Goal: Task Accomplishment & Management: Use online tool/utility

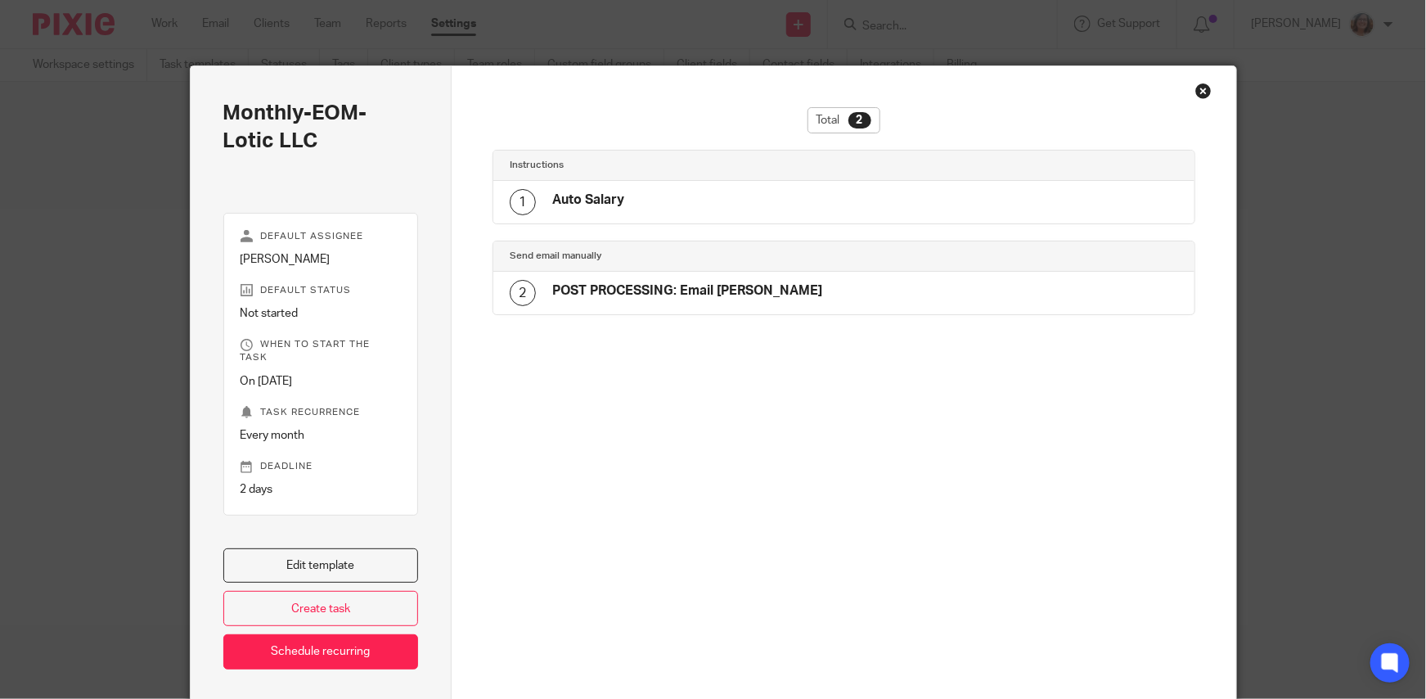
click at [1199, 91] on div "Close this dialog window" at bounding box center [1203, 91] width 16 height 16
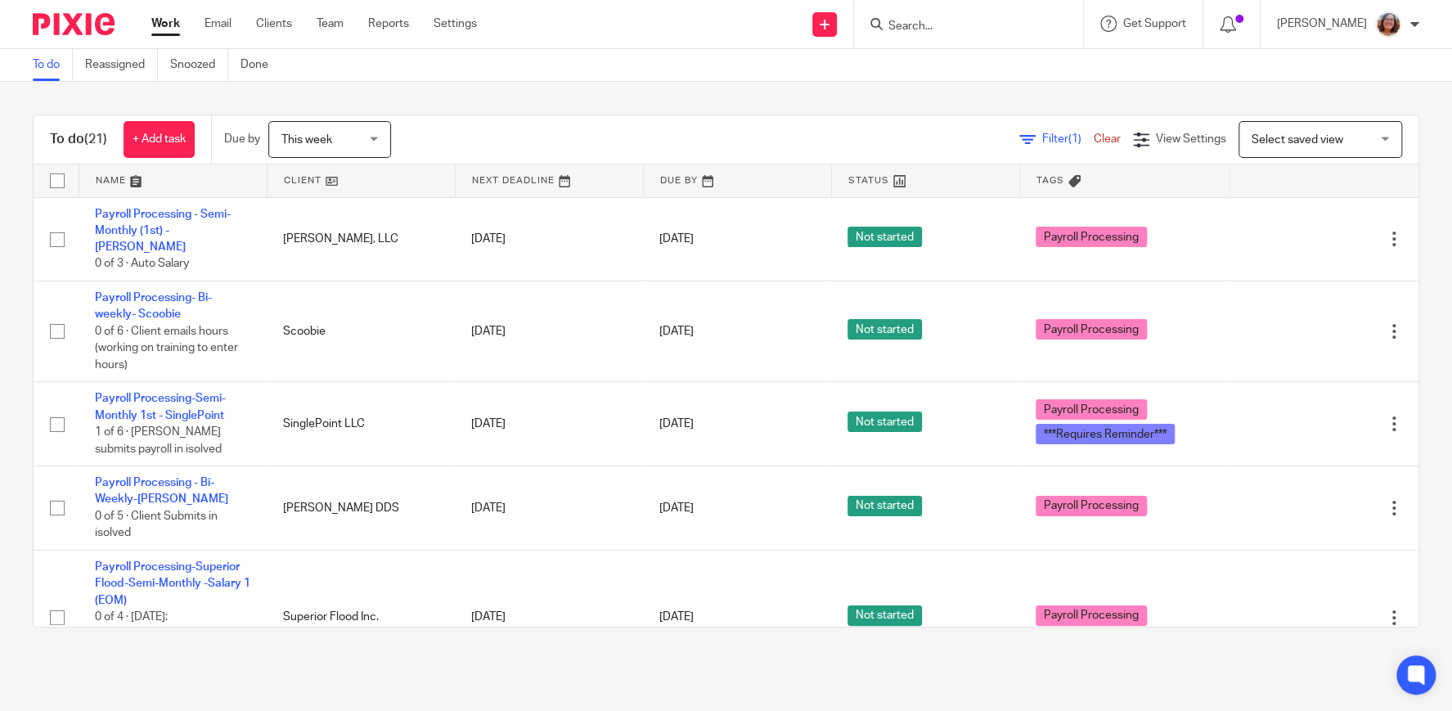
click at [300, 179] on link at bounding box center [360, 180] width 187 height 33
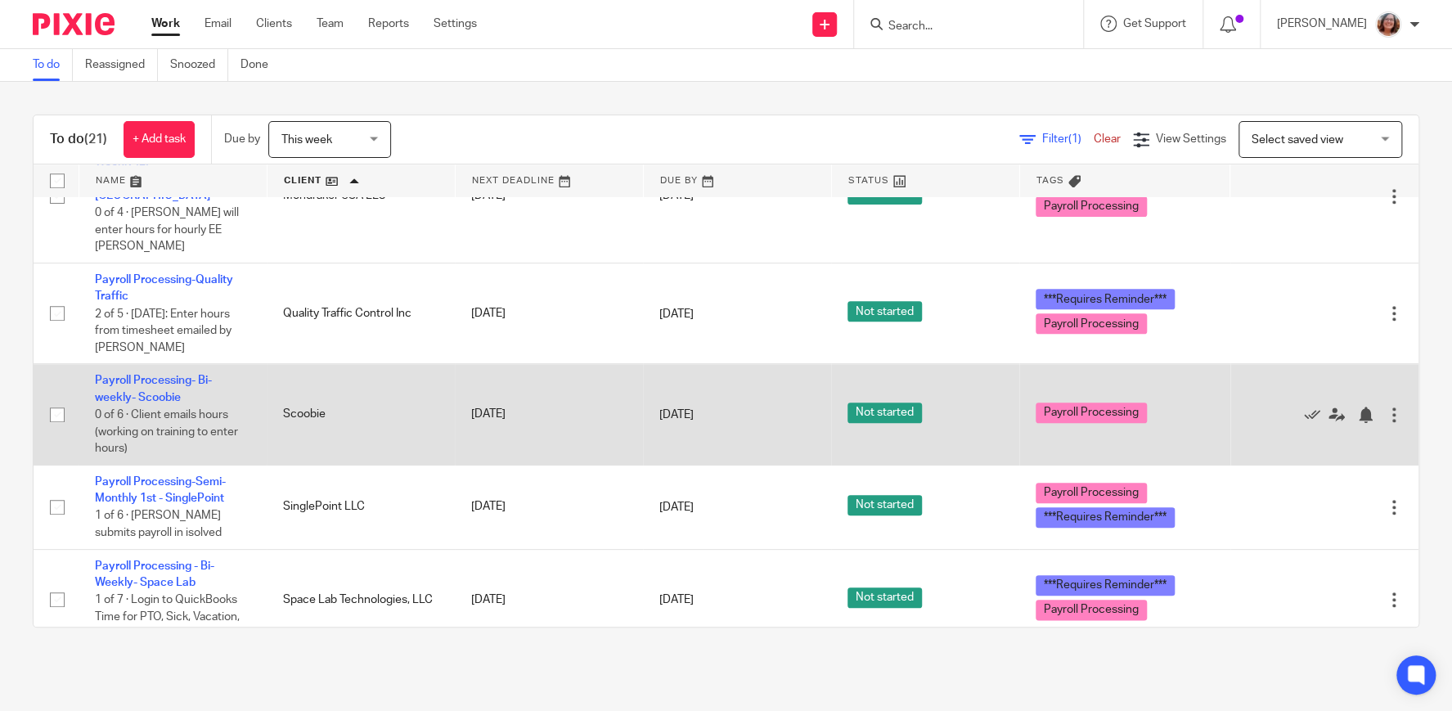
scroll to position [839, 0]
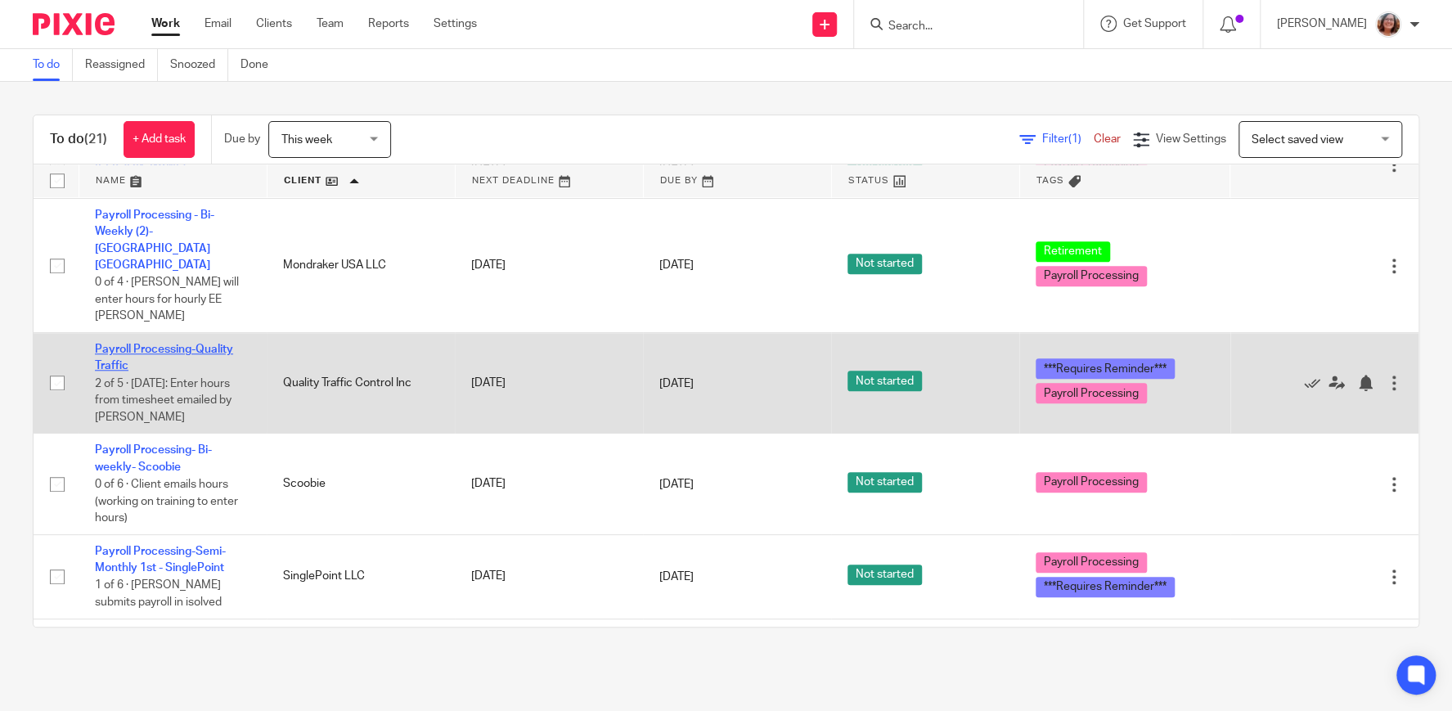
click at [179, 344] on link "Payroll Processing-Quality Traffic" at bounding box center [164, 358] width 138 height 28
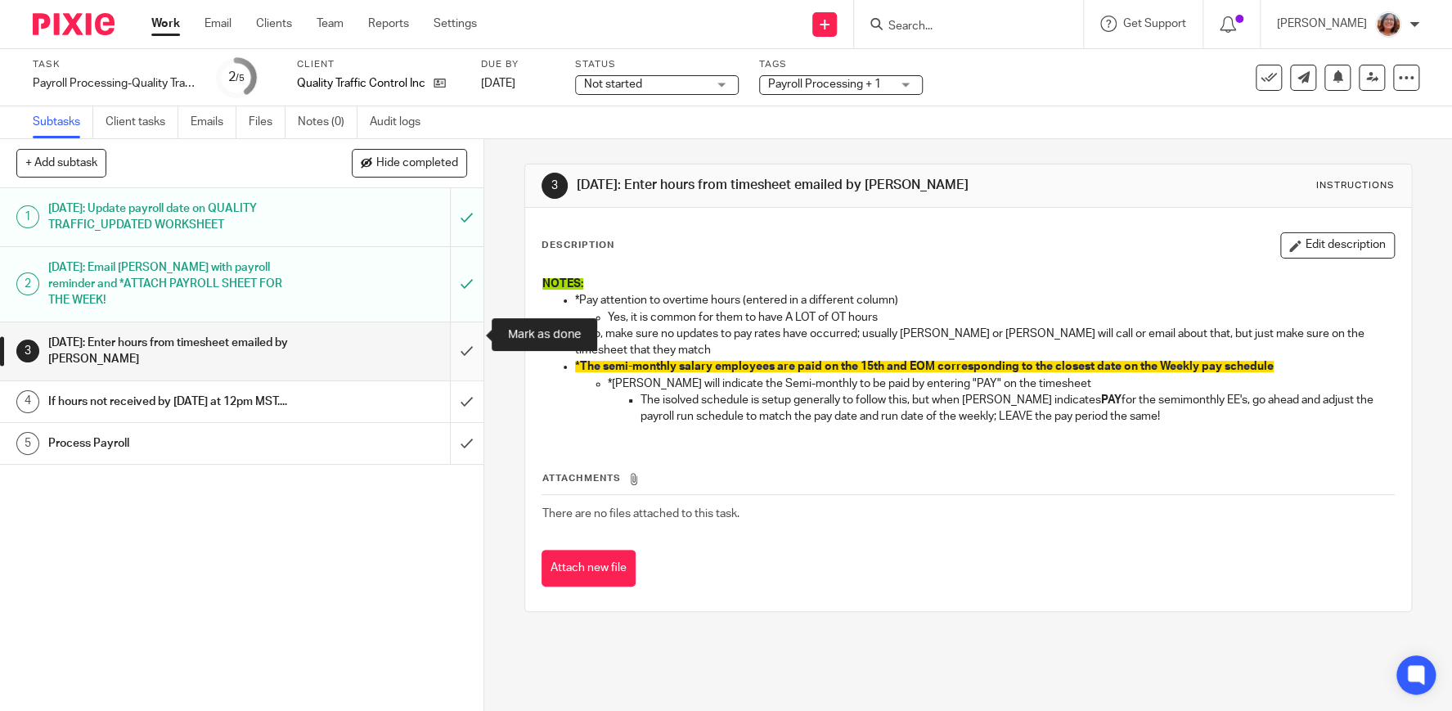
click at [462, 326] on input "submit" at bounding box center [241, 351] width 483 height 58
click at [472, 387] on input "submit" at bounding box center [241, 401] width 483 height 41
click at [472, 438] on input "submit" at bounding box center [241, 443] width 483 height 41
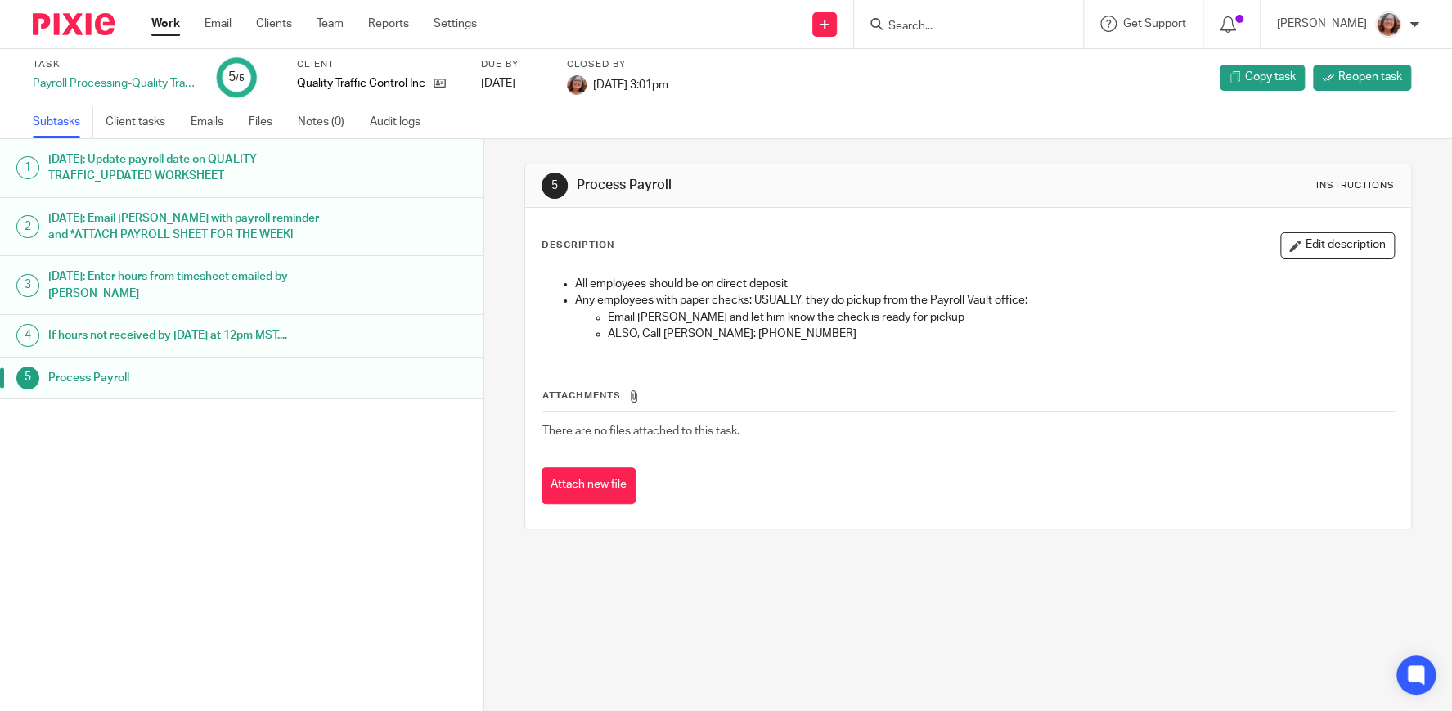
click at [165, 22] on link "Work" at bounding box center [165, 24] width 29 height 16
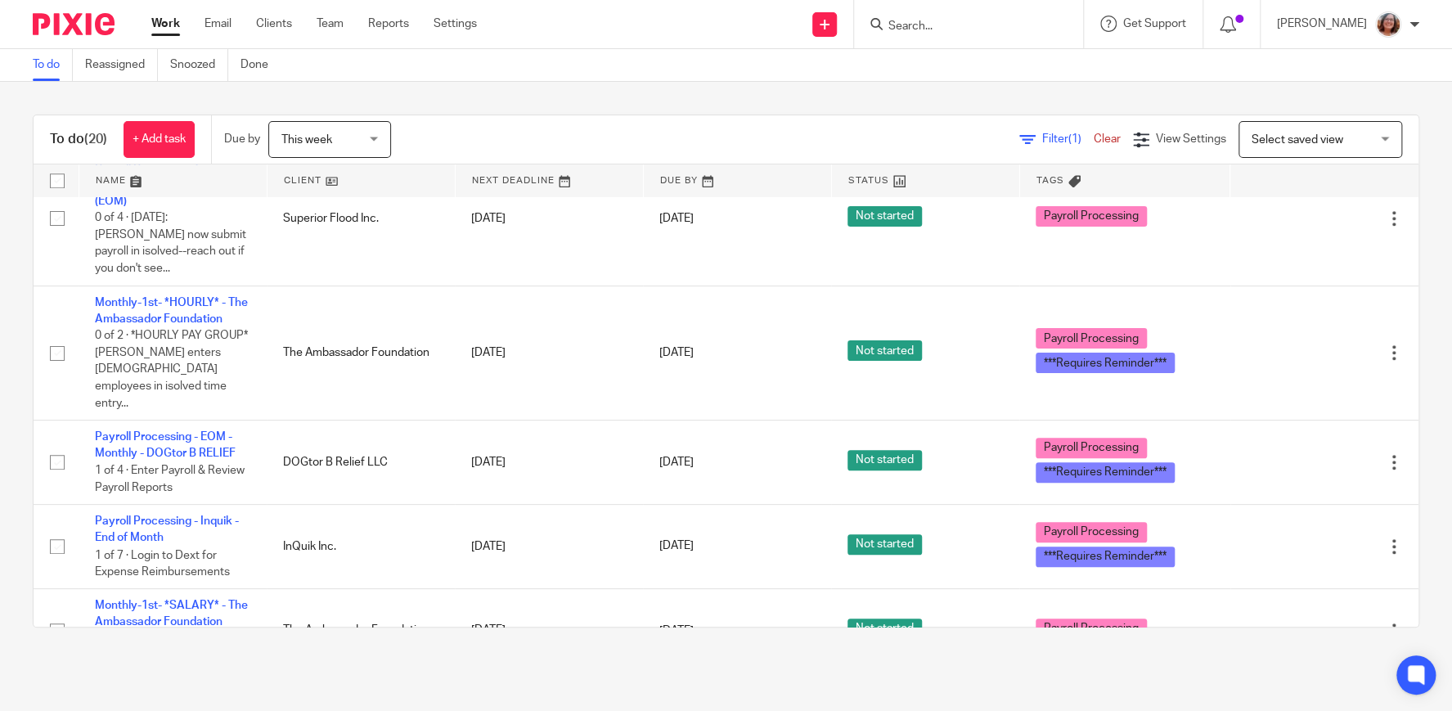
scroll to position [560, 0]
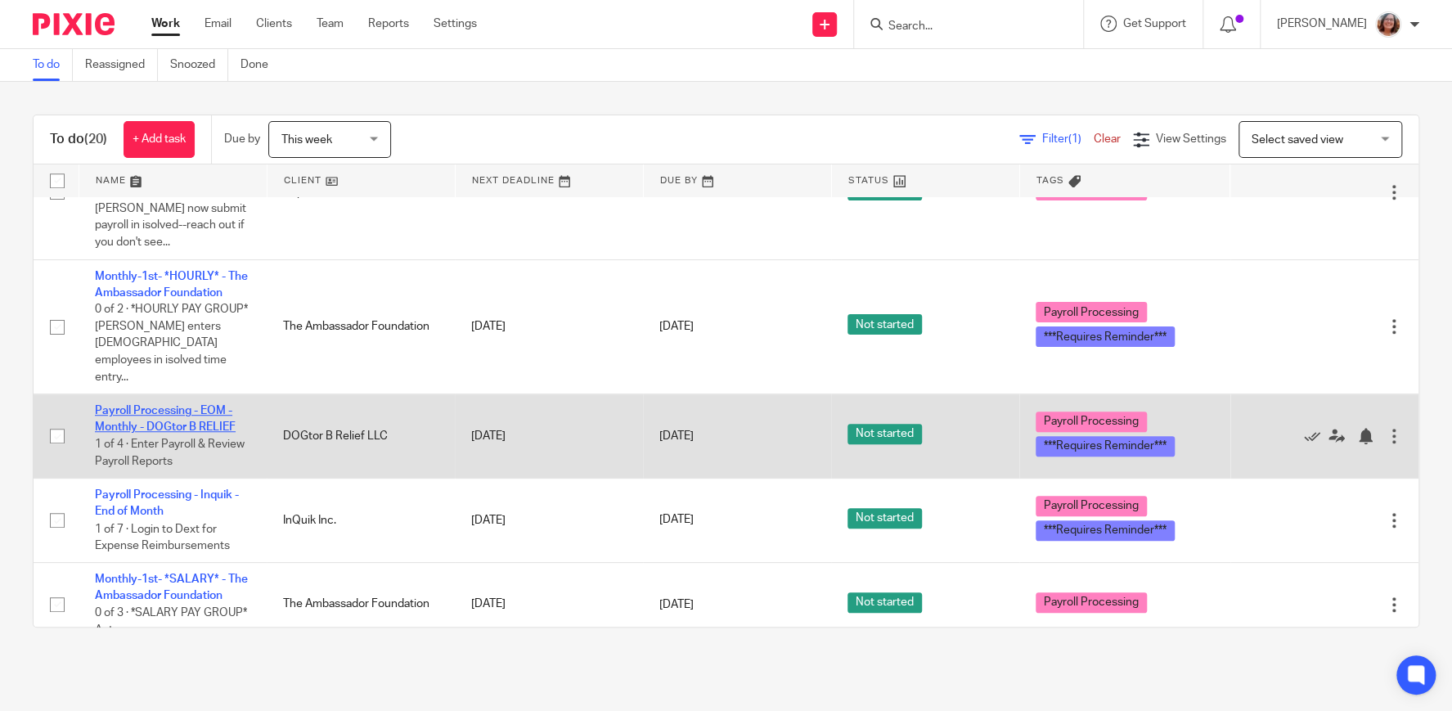
click at [213, 405] on link "Payroll Processing - EOM - Monthly - DOGtor B RELIEF" at bounding box center [165, 419] width 141 height 28
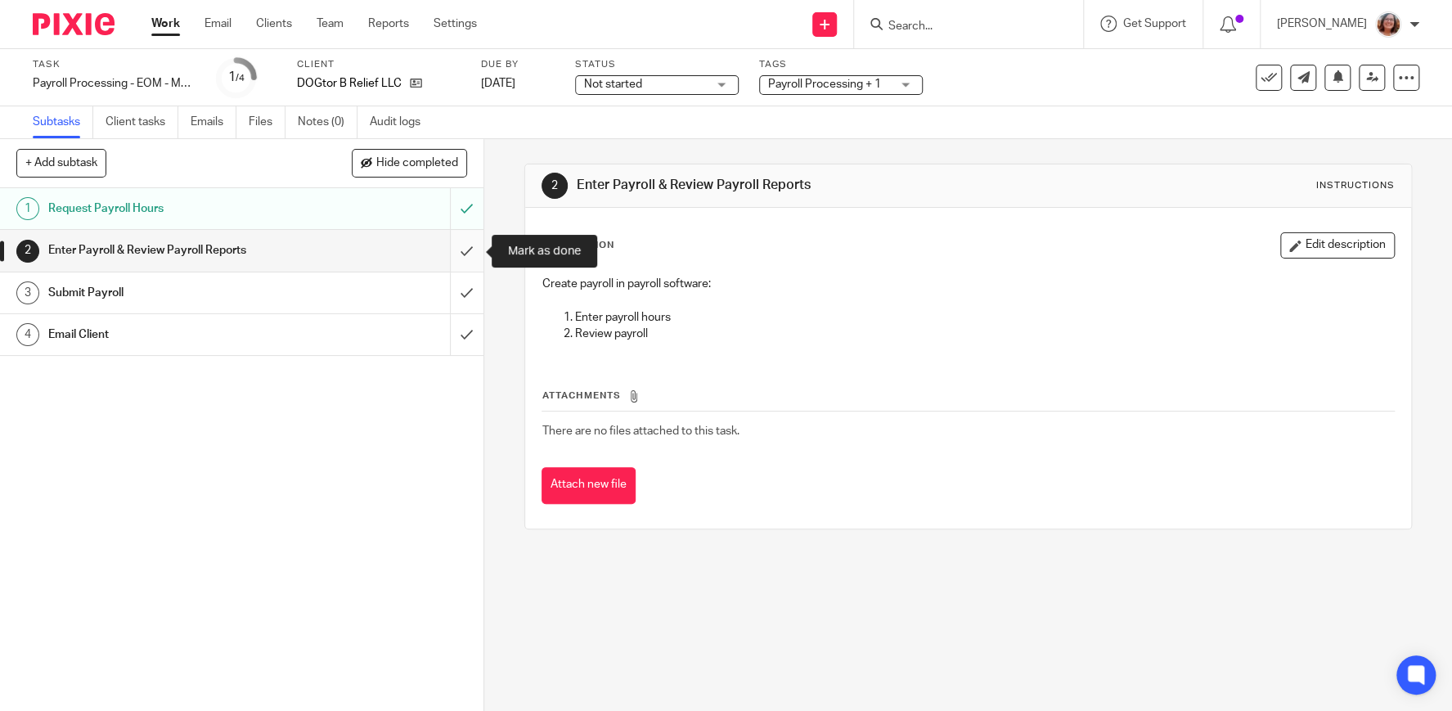
click at [474, 244] on input "submit" at bounding box center [241, 250] width 483 height 41
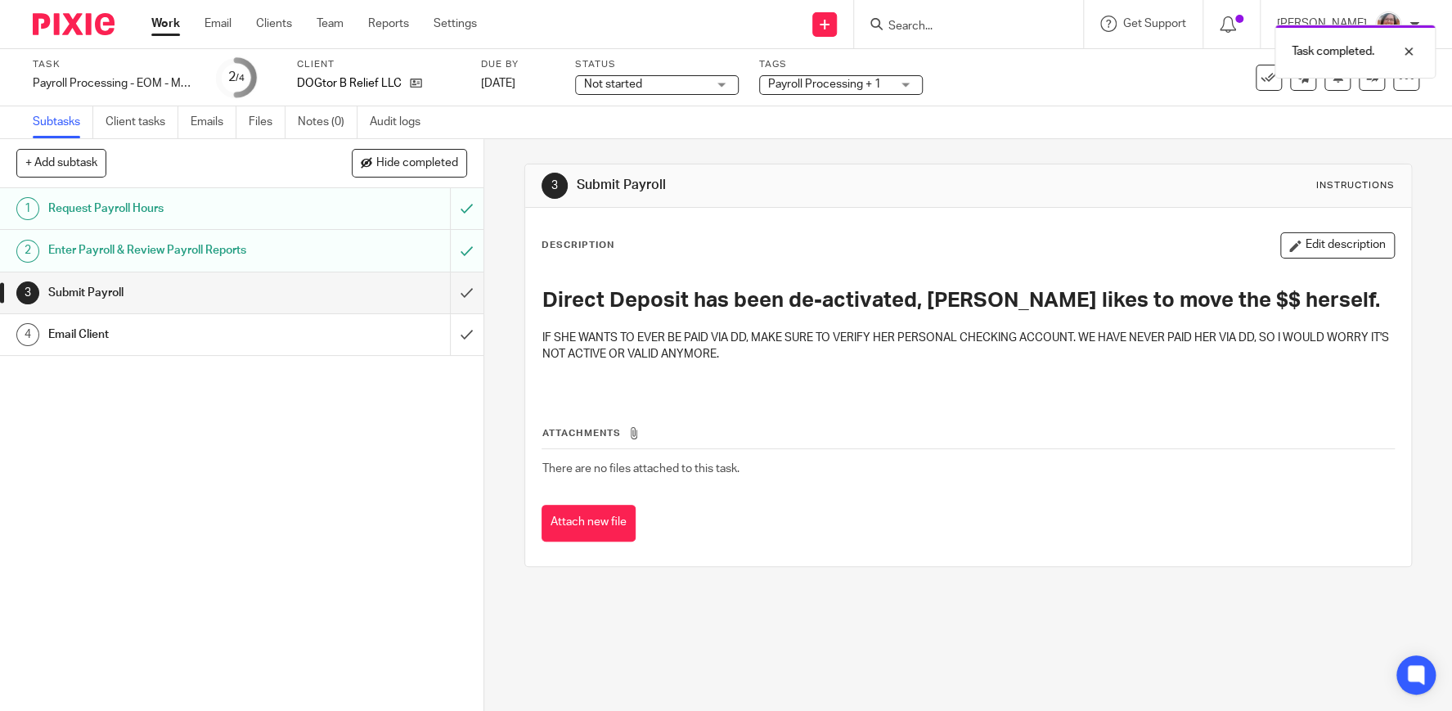
click at [470, 298] on input "submit" at bounding box center [241, 292] width 483 height 41
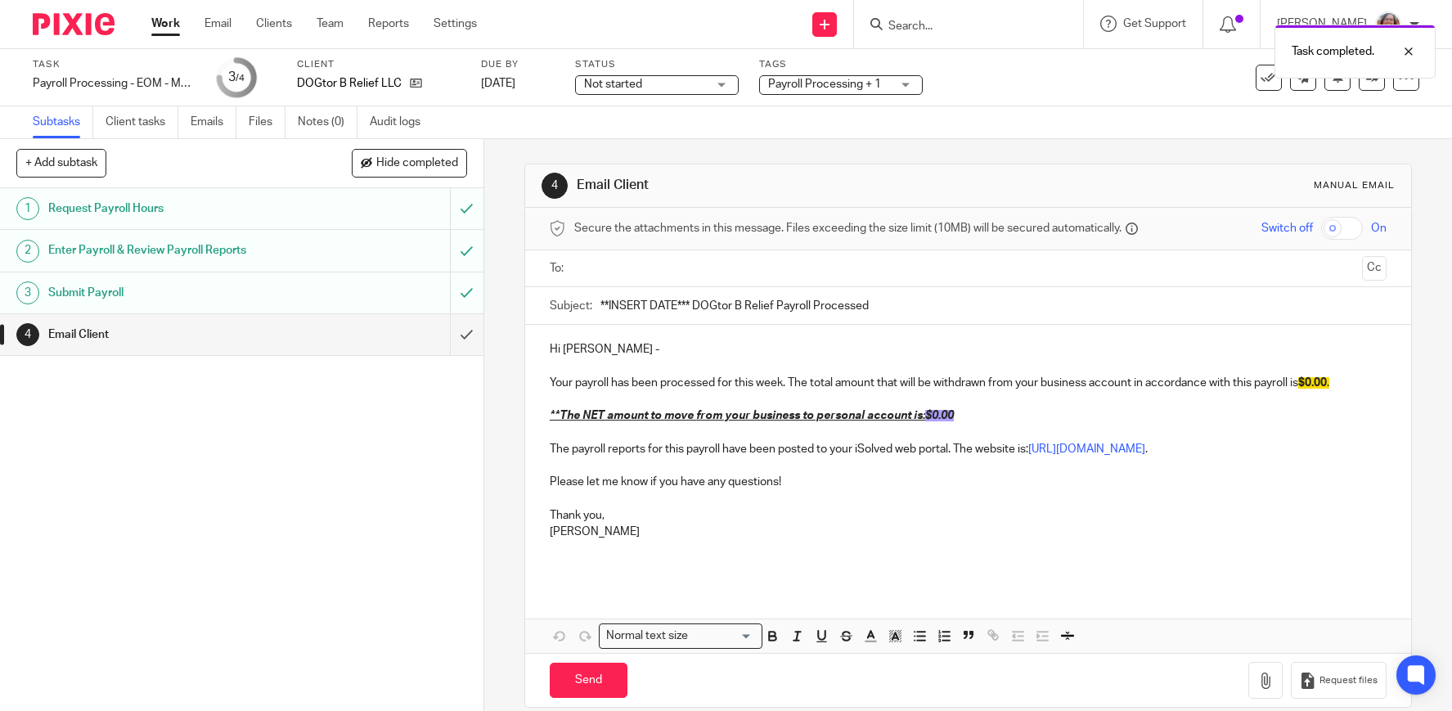
click at [627, 264] on input "text" at bounding box center [967, 268] width 775 height 19
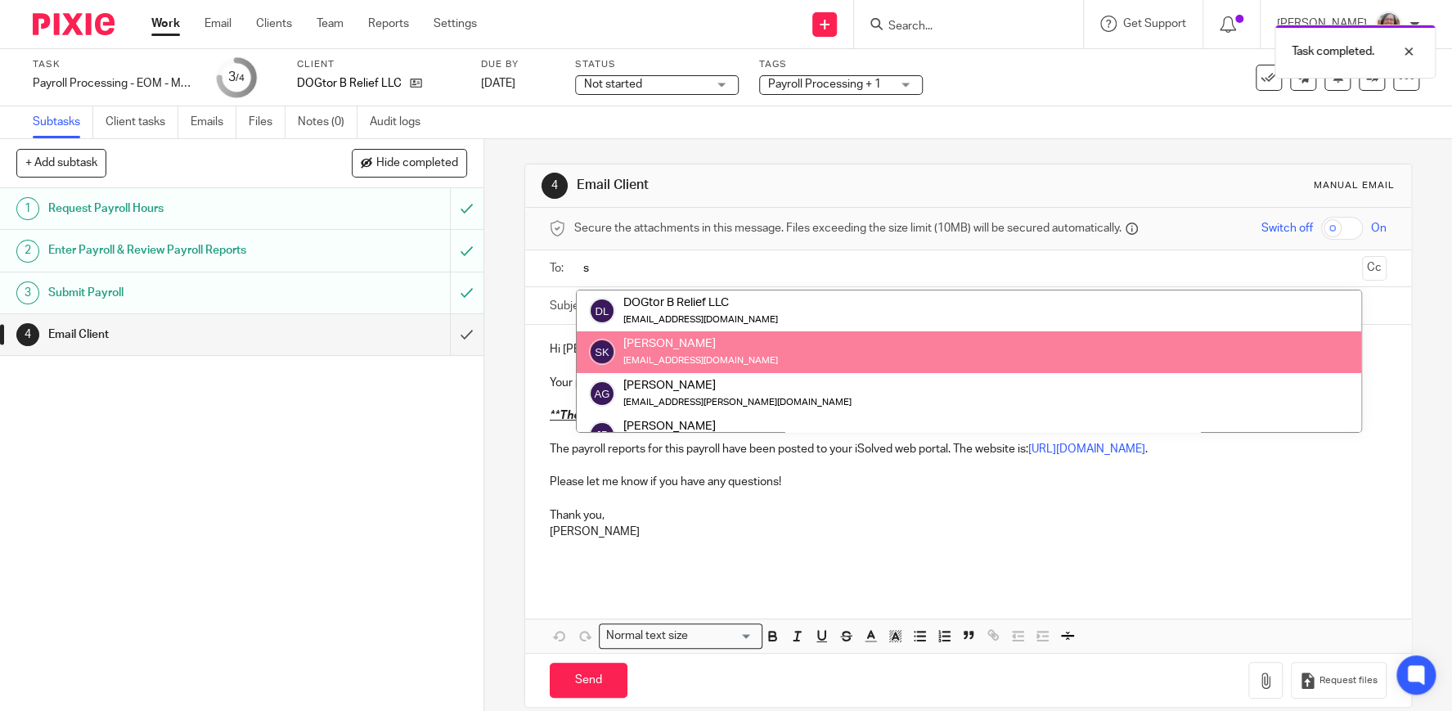
type input "s"
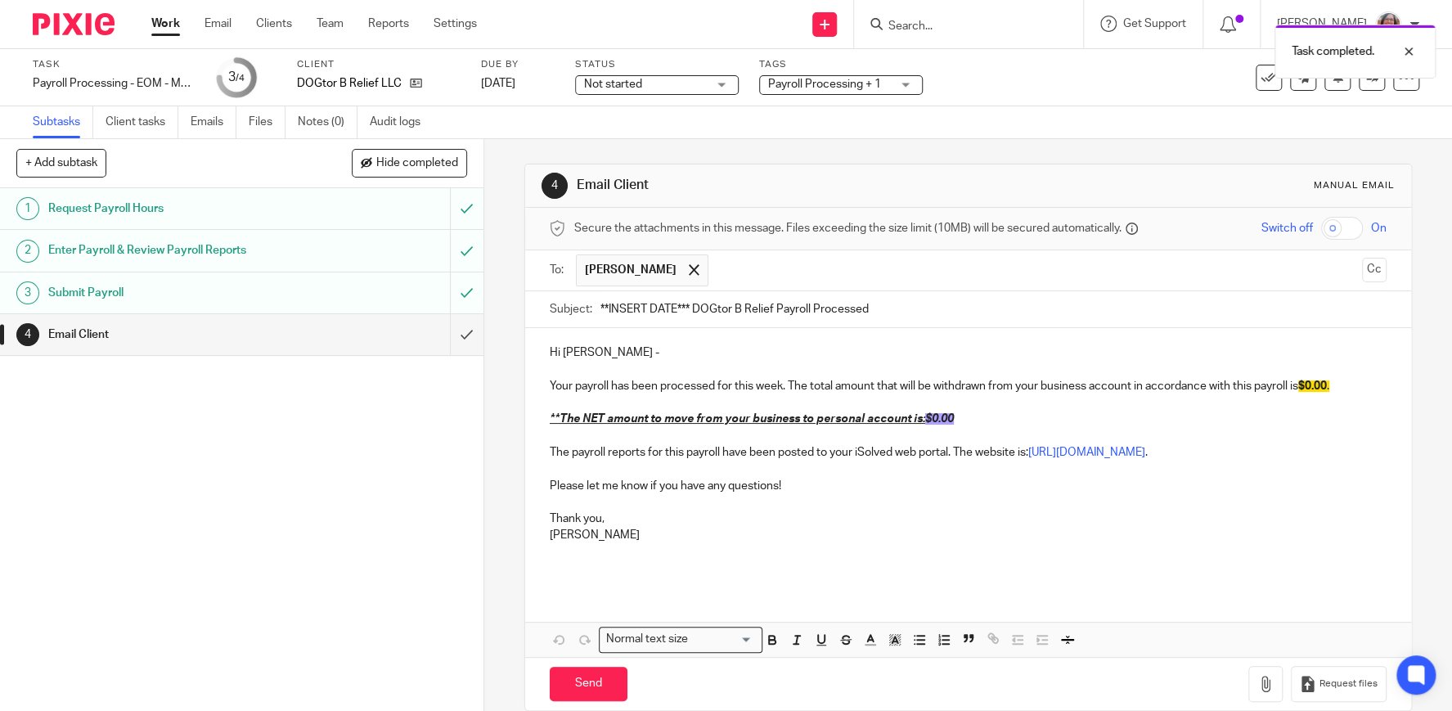
drag, startPoint x: 692, startPoint y: 305, endPoint x: 540, endPoint y: 312, distance: 152.3
click at [600, 312] on input "**INSERT DATE*** DOGtor B Relief Payroll Processed" at bounding box center [993, 309] width 786 height 37
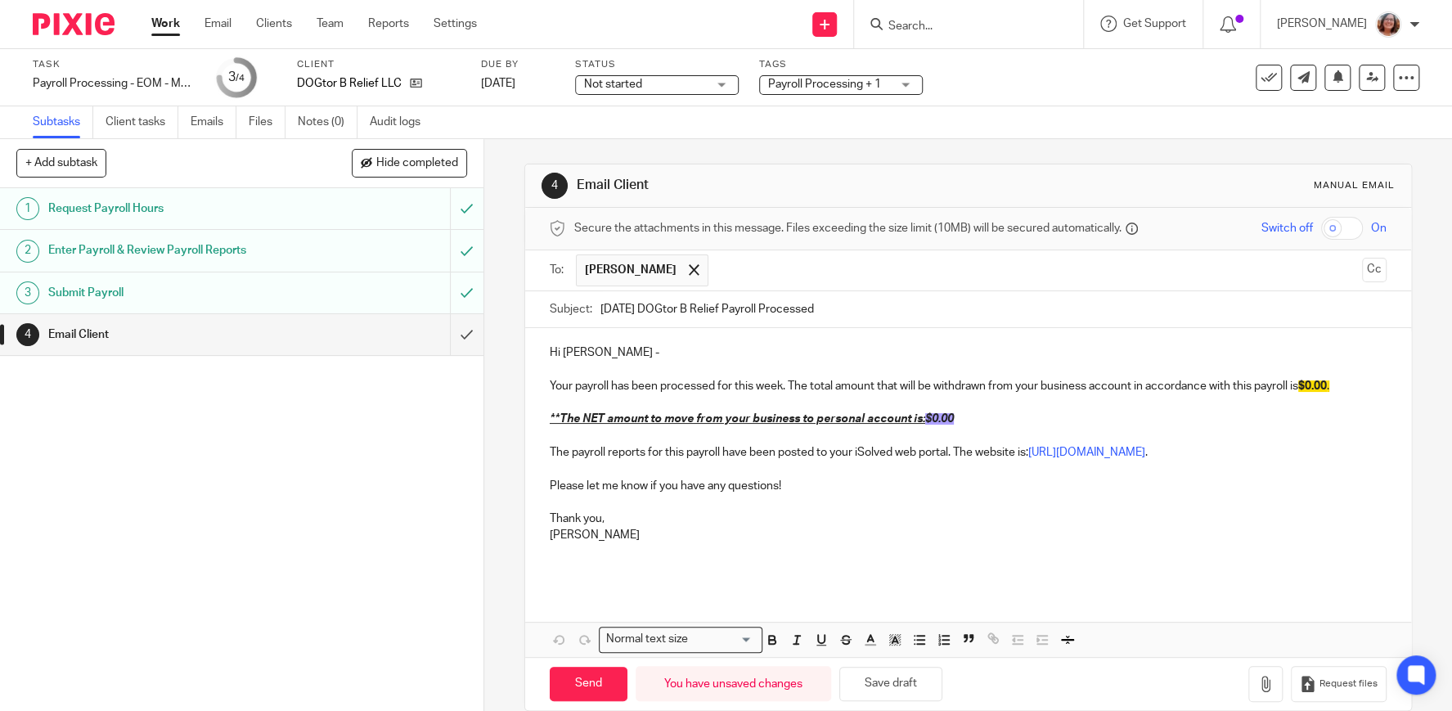
type input "8/29/25 DOGtor B Relief Payroll Processed"
drag, startPoint x: 957, startPoint y: 420, endPoint x: 928, endPoint y: 425, distance: 29.9
click at [928, 425] on p "**The NET amount to move from your business to personal account is: $0.00" at bounding box center [968, 419] width 837 height 16
drag, startPoint x: 972, startPoint y: 416, endPoint x: 928, endPoint y: 420, distance: 44.4
click at [928, 420] on p "**The NET amount to move from your business to personal account is: $572.50" at bounding box center [968, 419] width 837 height 16
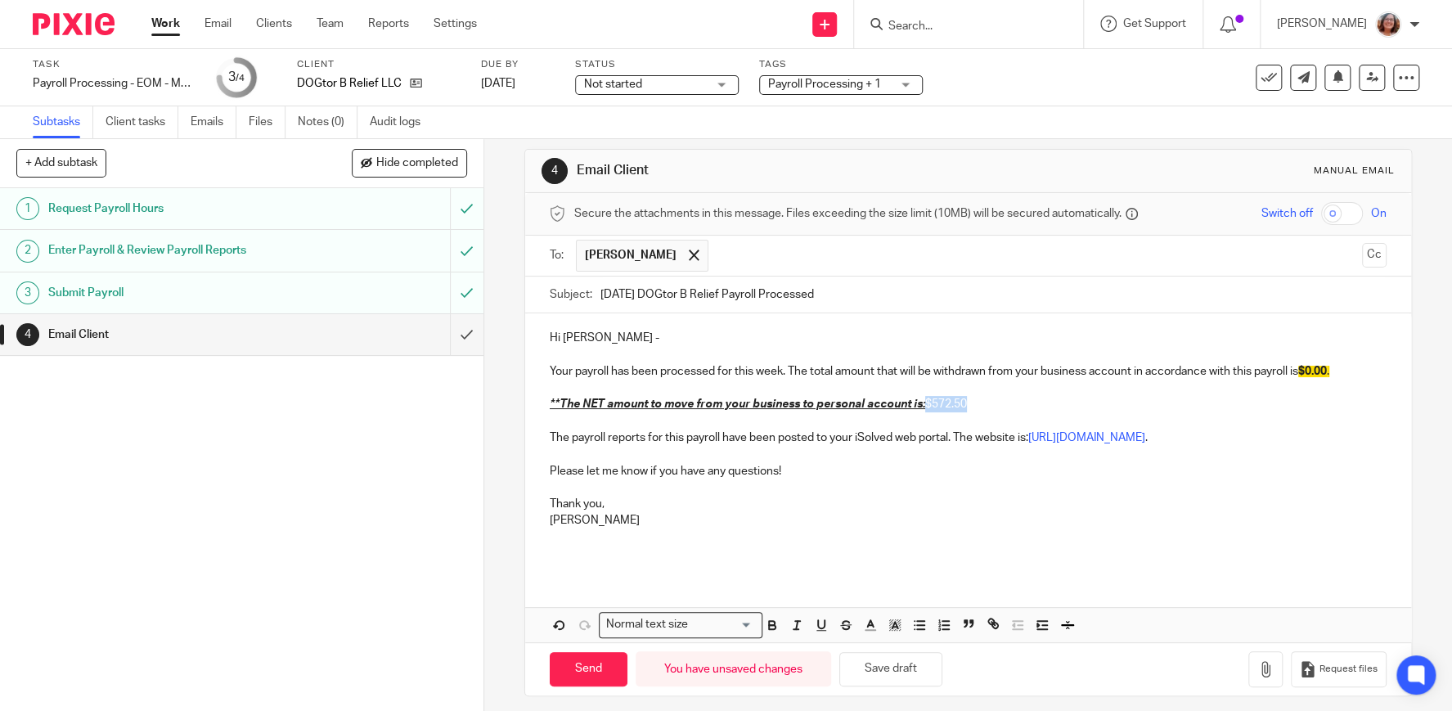
scroll to position [24, 0]
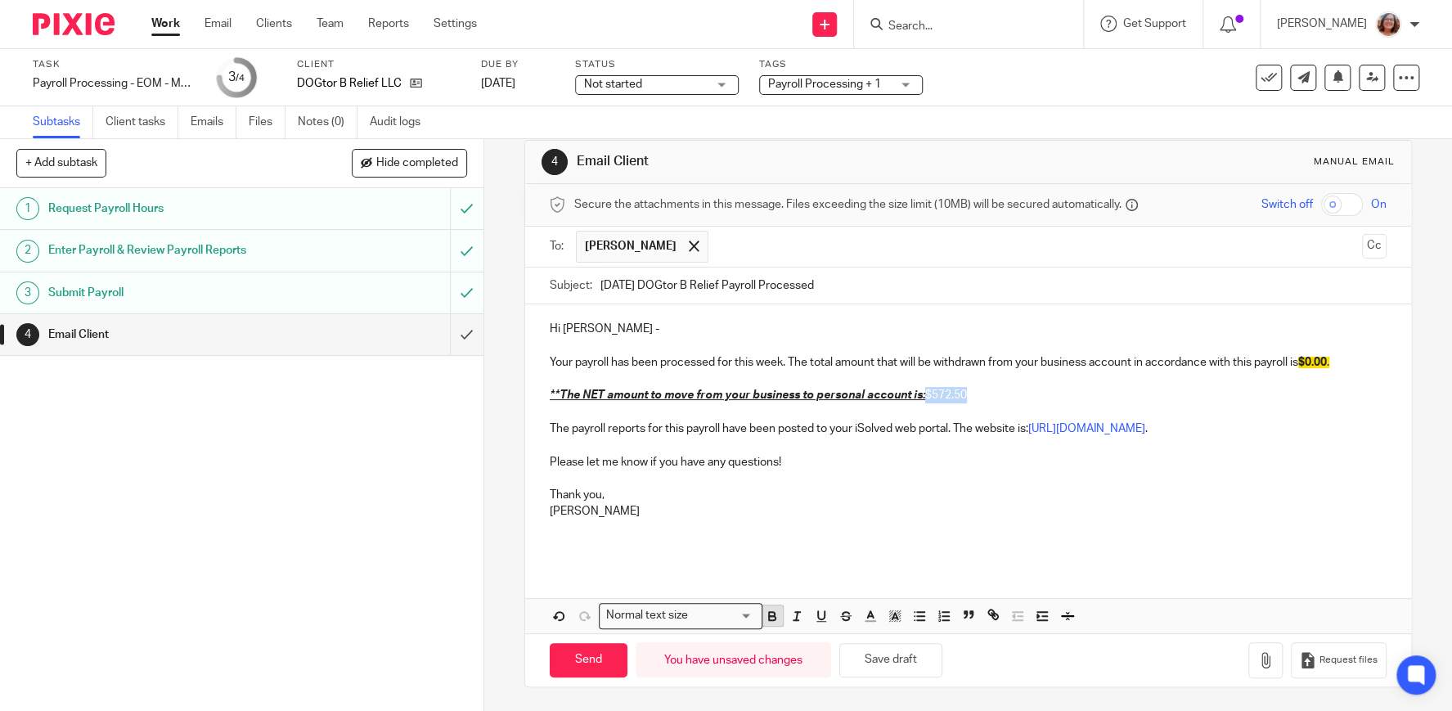
click at [776, 614] on icon "button" at bounding box center [772, 616] width 15 height 15
click at [1003, 513] on p "Lindsey" at bounding box center [968, 511] width 837 height 16
drag, startPoint x: 1339, startPoint y: 362, endPoint x: 1309, endPoint y: 366, distance: 30.5
click at [1309, 366] on p "Your payroll has been processed for this week. The total amount that will be wi…" at bounding box center [968, 355] width 837 height 34
paste div
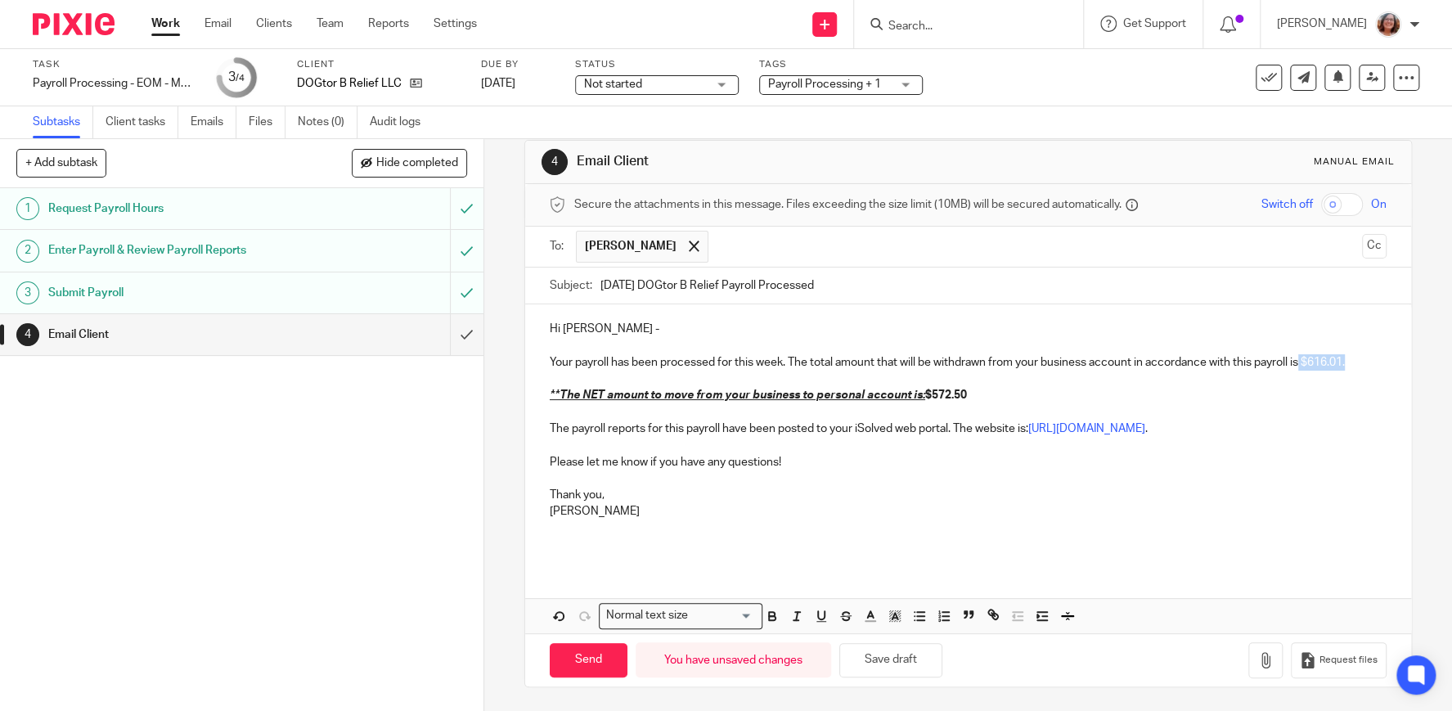
drag, startPoint x: 1354, startPoint y: 360, endPoint x: 1303, endPoint y: 362, distance: 50.8
click at [1303, 362] on p "Your payroll has been processed for this week. The total amount that will be wi…" at bounding box center [968, 355] width 837 height 34
click at [777, 609] on icon "button" at bounding box center [772, 616] width 15 height 15
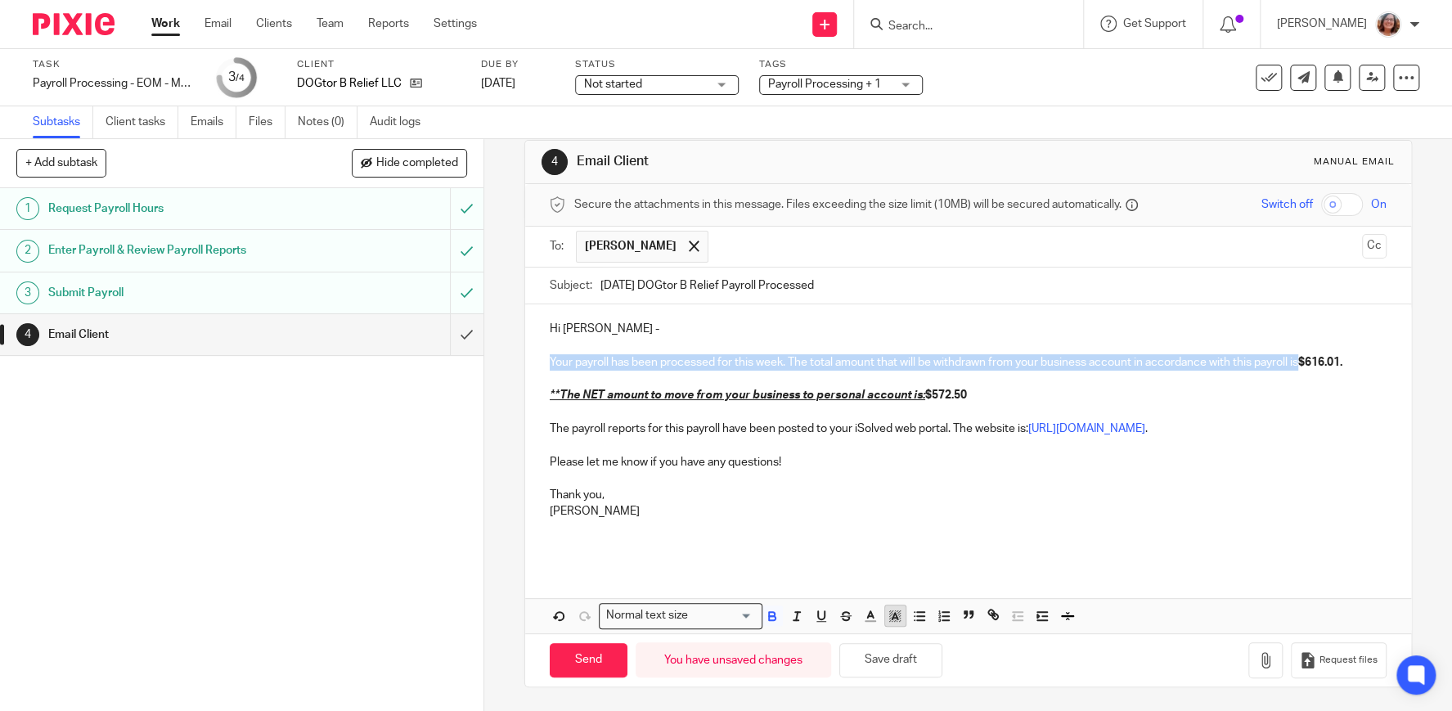
click at [895, 613] on polyline "button" at bounding box center [895, 616] width 6 height 7
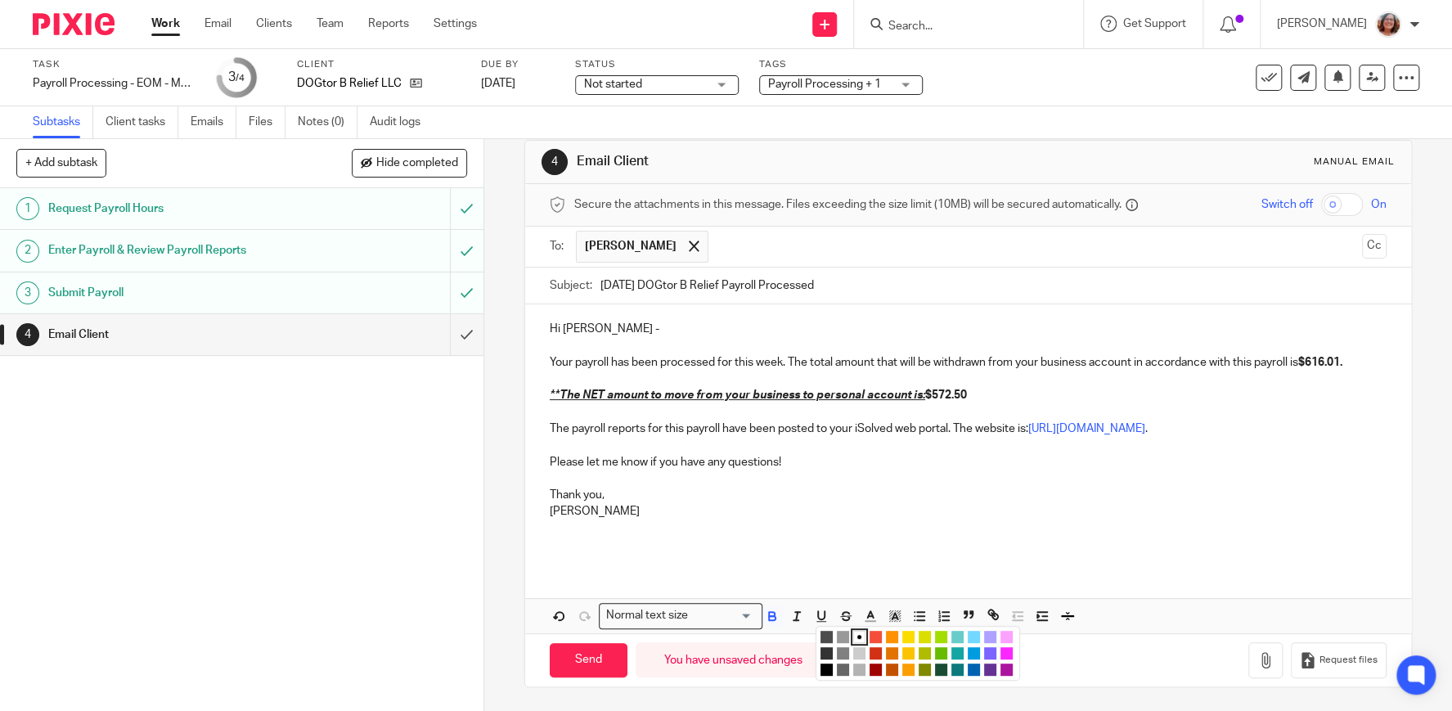
click at [910, 637] on li "color:#FCDC00" at bounding box center [908, 637] width 12 height 12
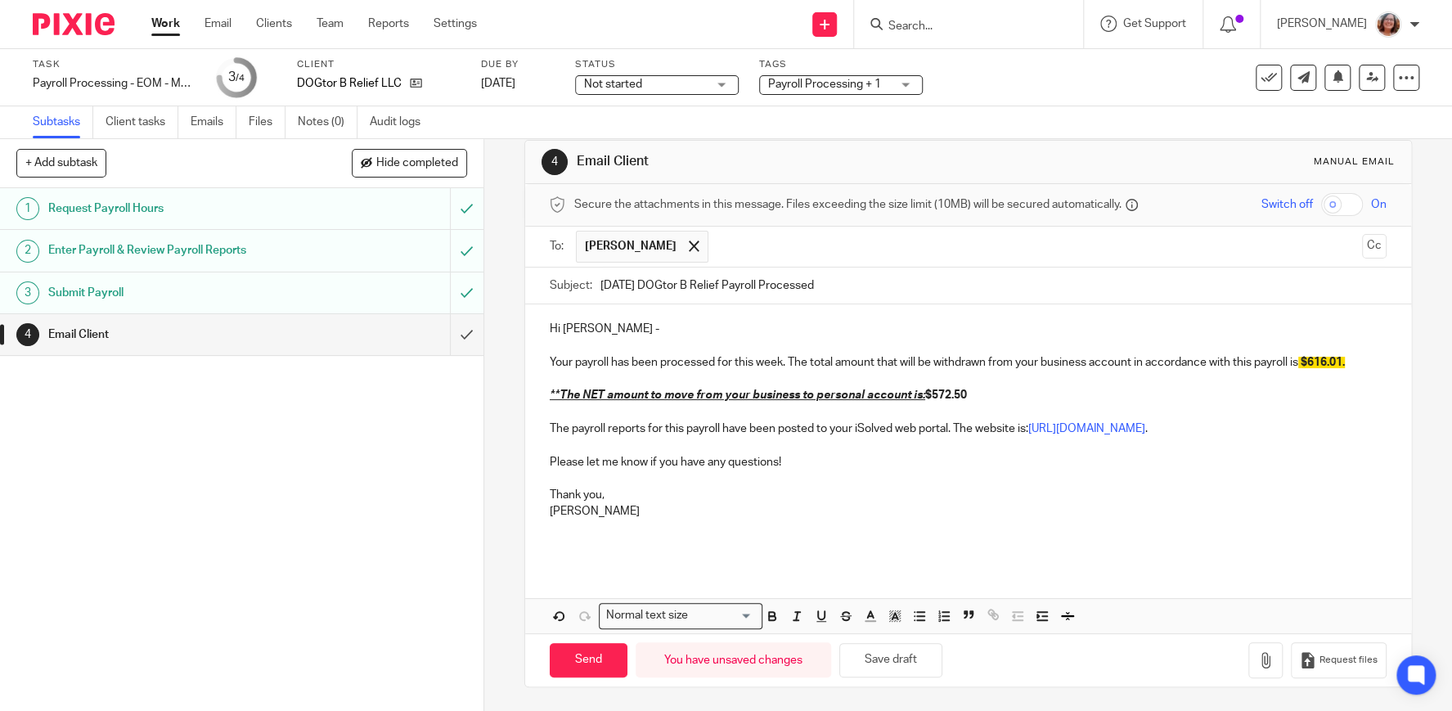
click at [1085, 537] on p at bounding box center [968, 545] width 837 height 16
drag, startPoint x: 969, startPoint y: 394, endPoint x: 550, endPoint y: 400, distance: 418.9
click at [550, 400] on div "Hi Stephanie - Your payroll has been processed for this week. The total amount …" at bounding box center [968, 434] width 886 height 261
click at [897, 618] on icon "button" at bounding box center [895, 616] width 15 height 15
click at [944, 638] on li "color:#A4DD00" at bounding box center [941, 637] width 12 height 12
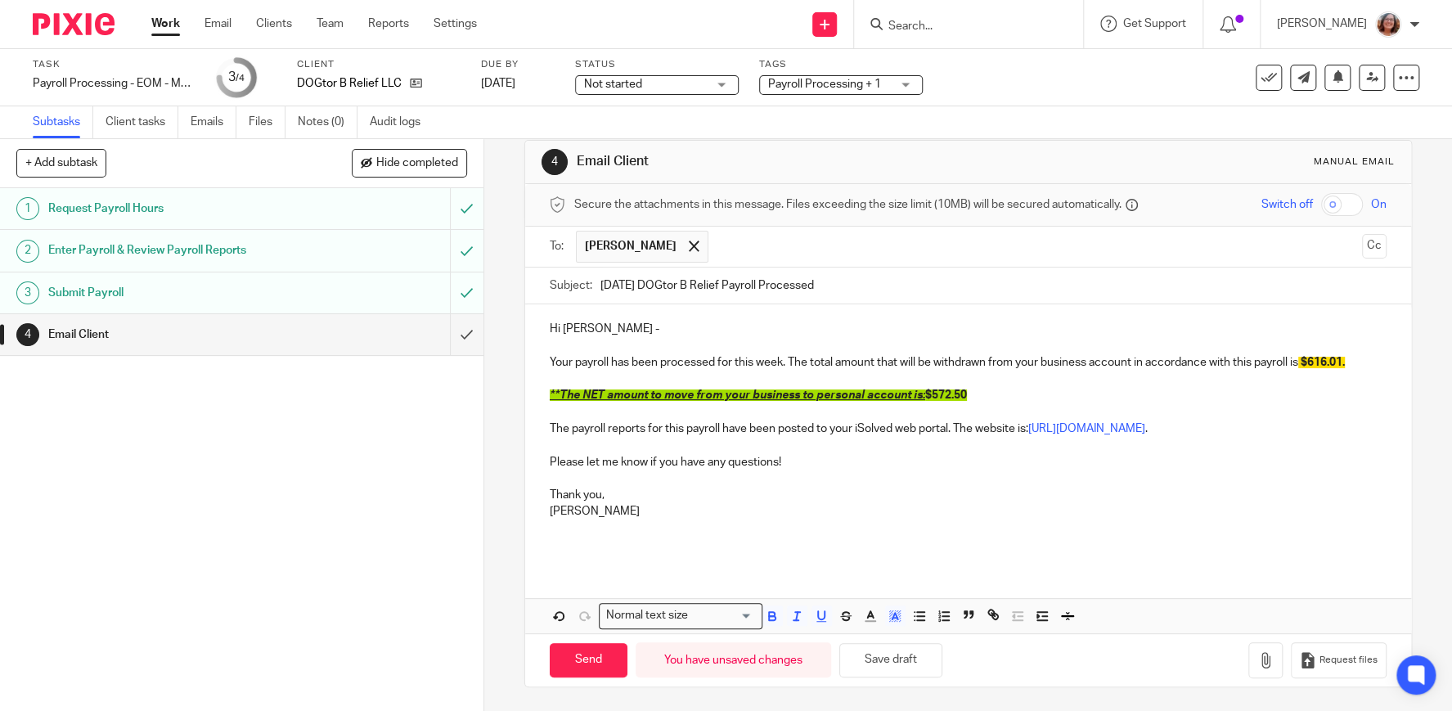
drag, startPoint x: 1023, startPoint y: 501, endPoint x: 1153, endPoint y: 523, distance: 132.6
click at [1023, 502] on p "Thank you," at bounding box center [968, 487] width 837 height 34
click at [600, 660] on input "Send" at bounding box center [589, 660] width 78 height 35
type input "Sent"
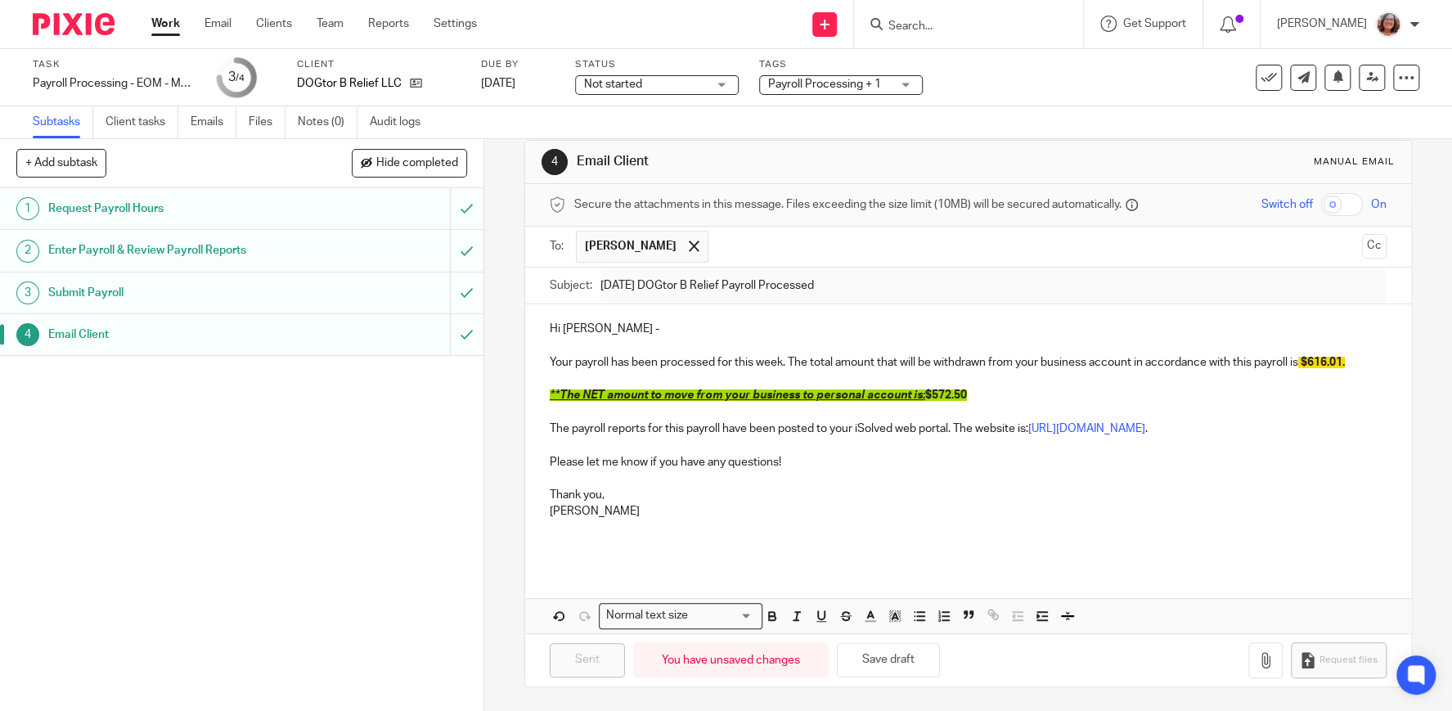
click at [164, 24] on link "Work" at bounding box center [165, 24] width 29 height 16
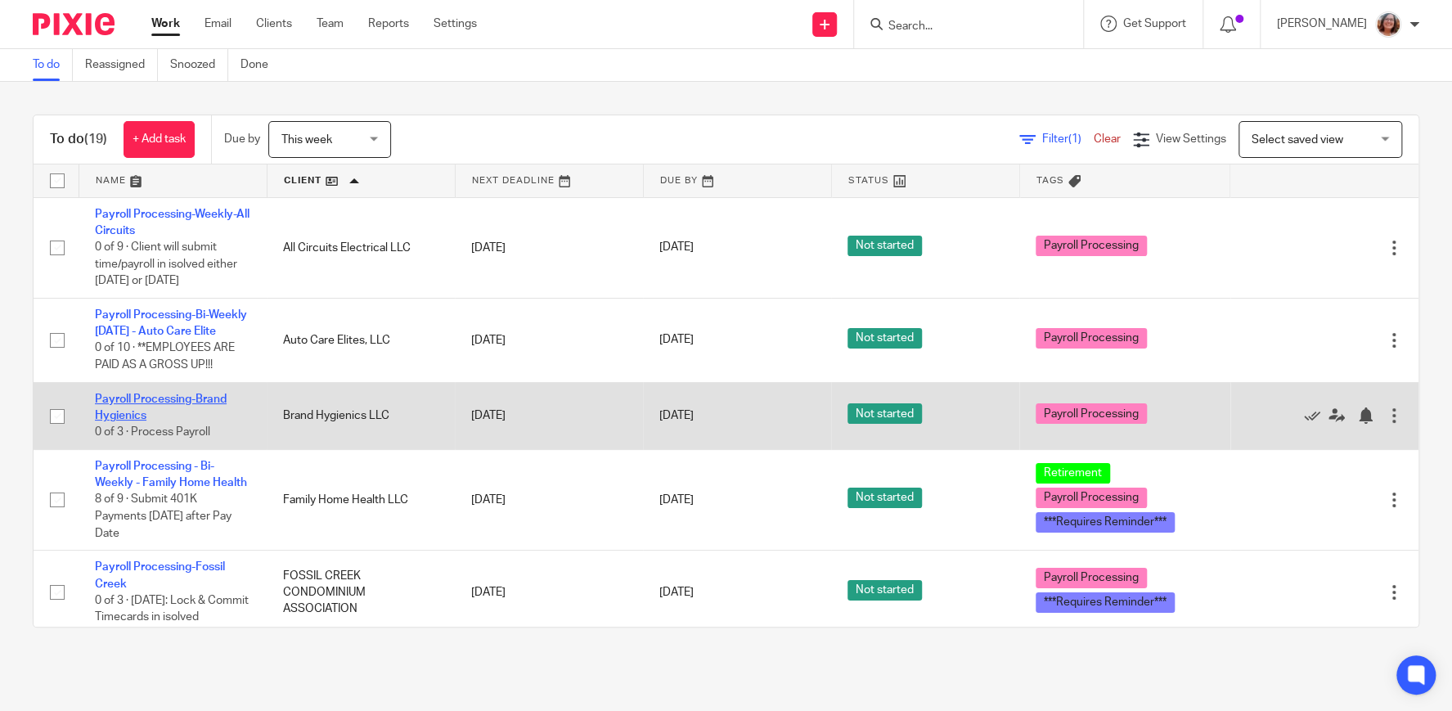
click at [181, 402] on link "Payroll Processing-Brand Hygienics" at bounding box center [161, 407] width 132 height 28
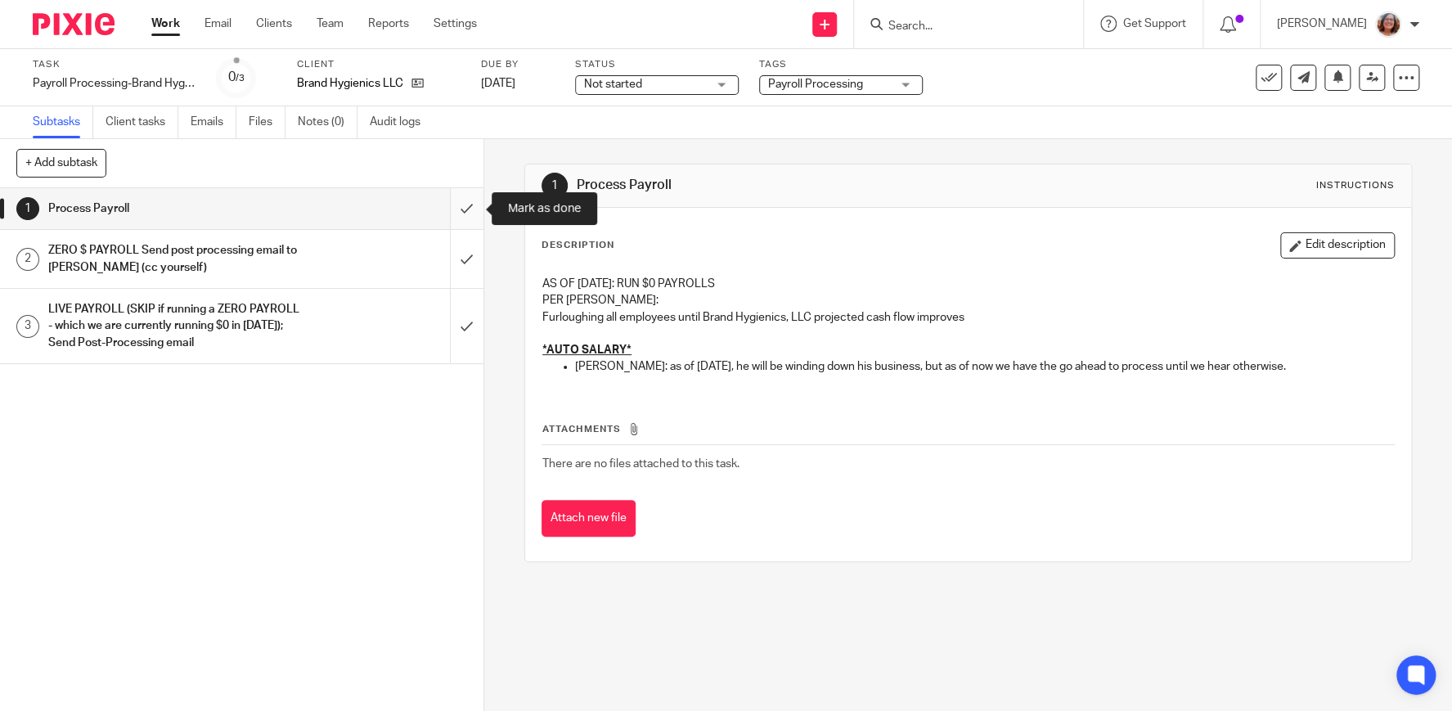
click at [471, 211] on input "submit" at bounding box center [241, 208] width 483 height 41
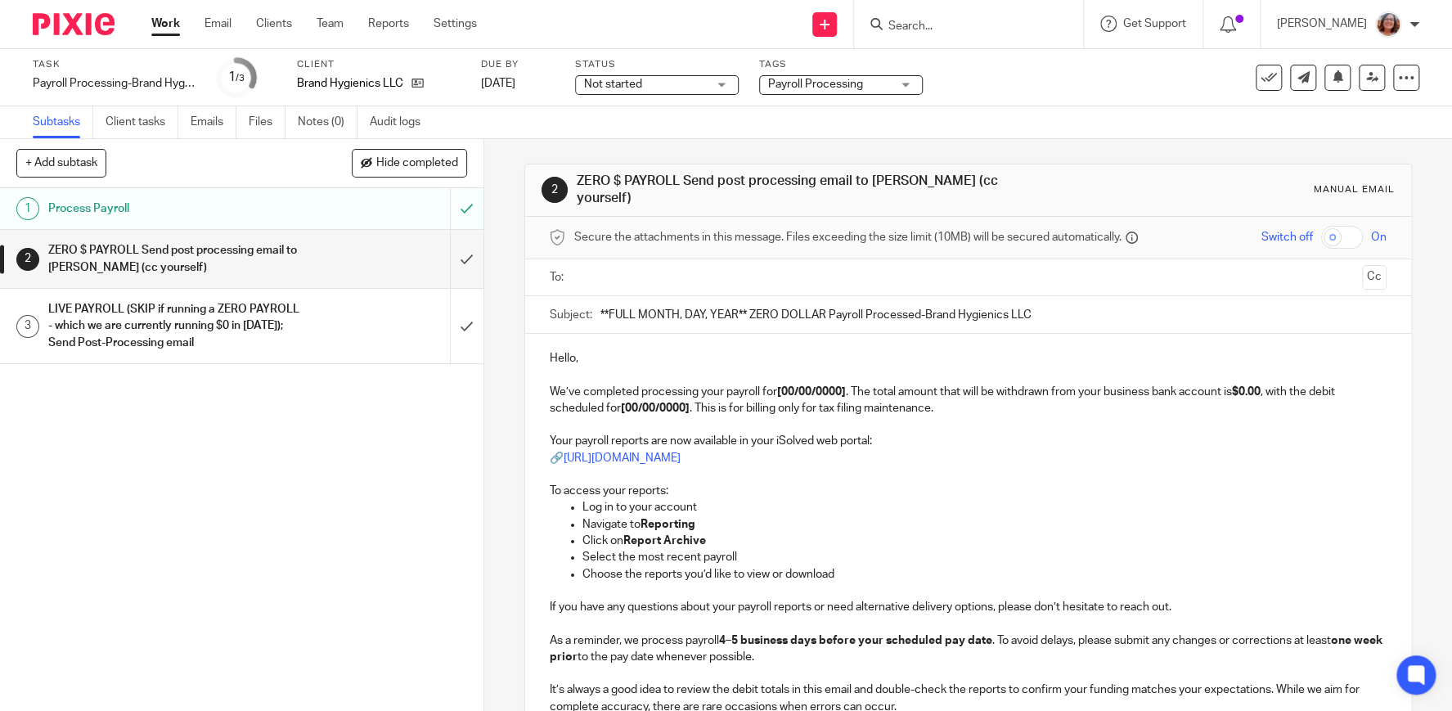
click at [330, 329] on div "LIVE PAYROLL (SKIP if running a ZERO PAYROLL - which we are currently running $…" at bounding box center [240, 326] width 385 height 58
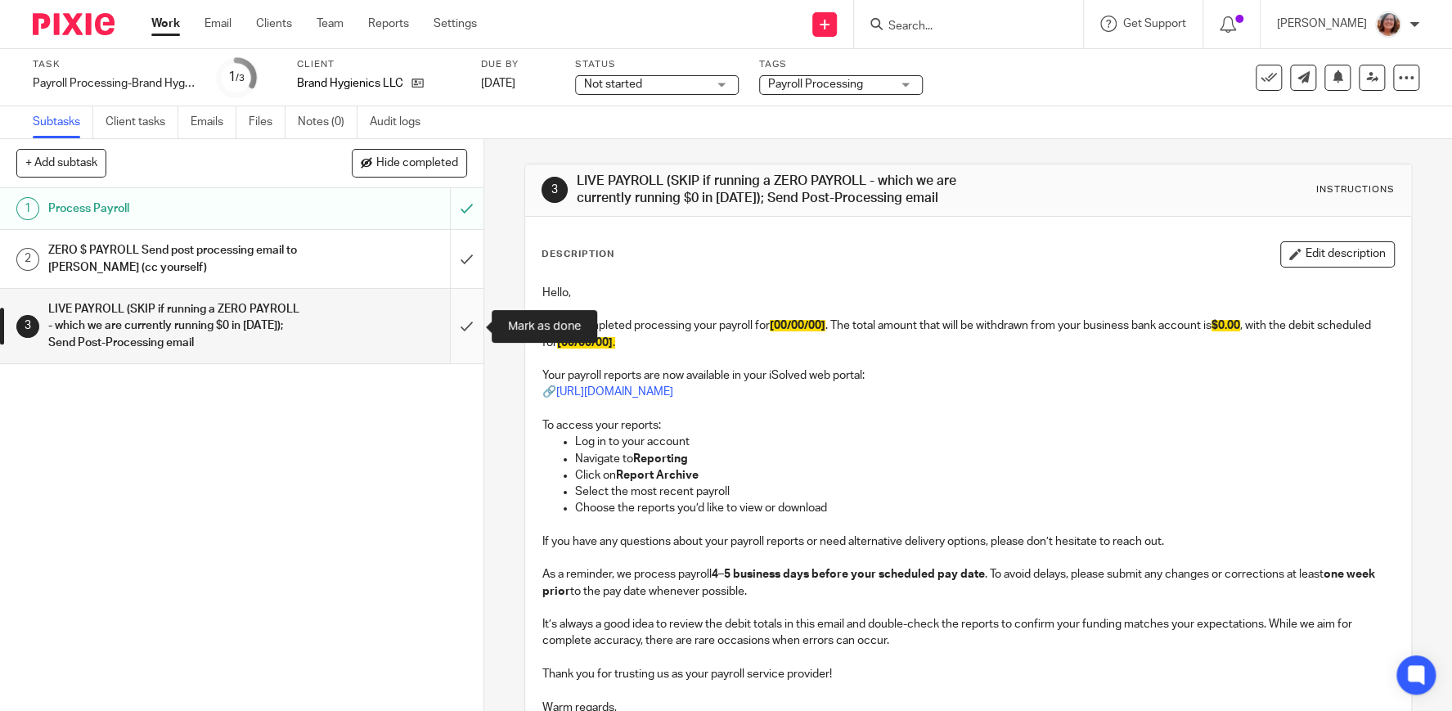
click at [457, 323] on input "submit" at bounding box center [241, 326] width 483 height 74
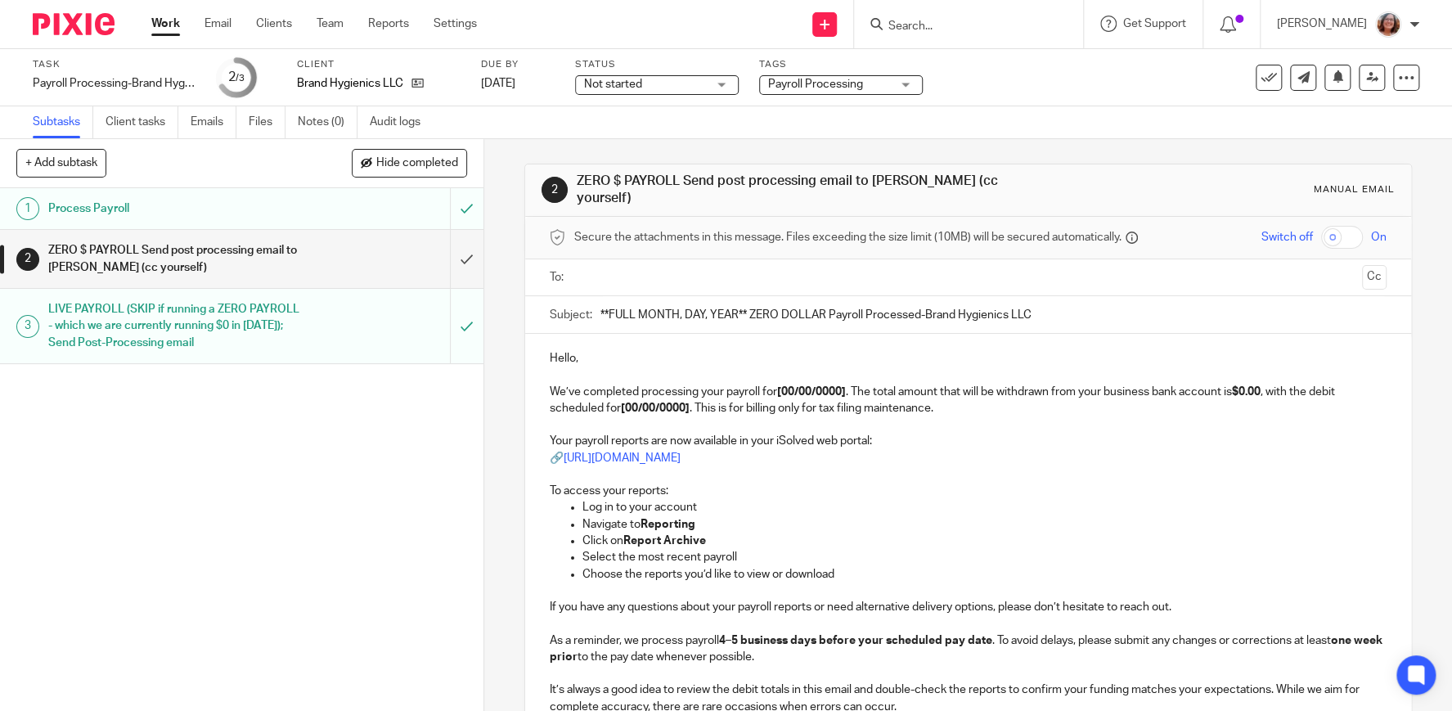
click at [600, 322] on input "**FULL MONTH, DAY, YEAR** ZERO DOLLAR Payroll Processed-Brand Hygienics LLC" at bounding box center [993, 314] width 786 height 37
type input "August 29, 2025 ZERO DOLLAR Payroll Processed-Brand Hygienics LLC"
click at [653, 268] on input "text" at bounding box center [967, 277] width 775 height 19
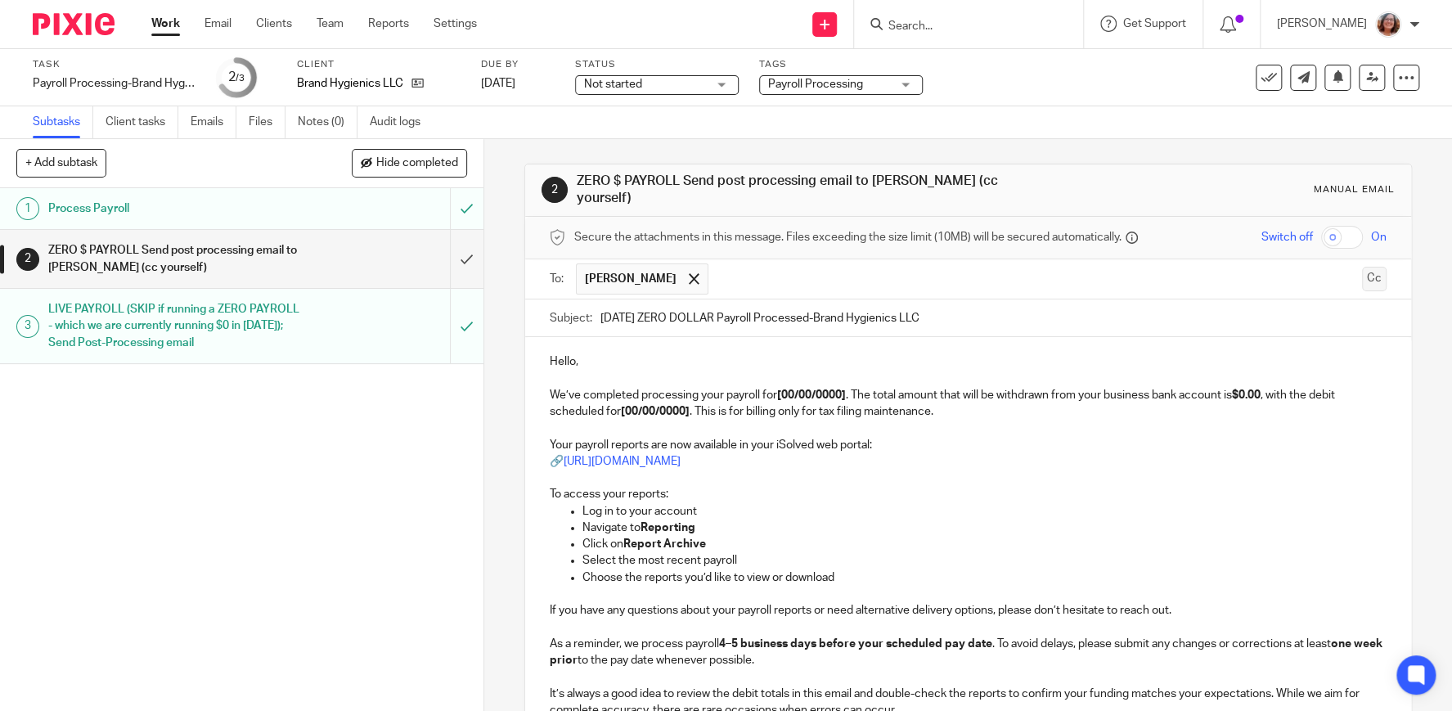
click at [1379, 273] on button "Cc" at bounding box center [1374, 279] width 25 height 25
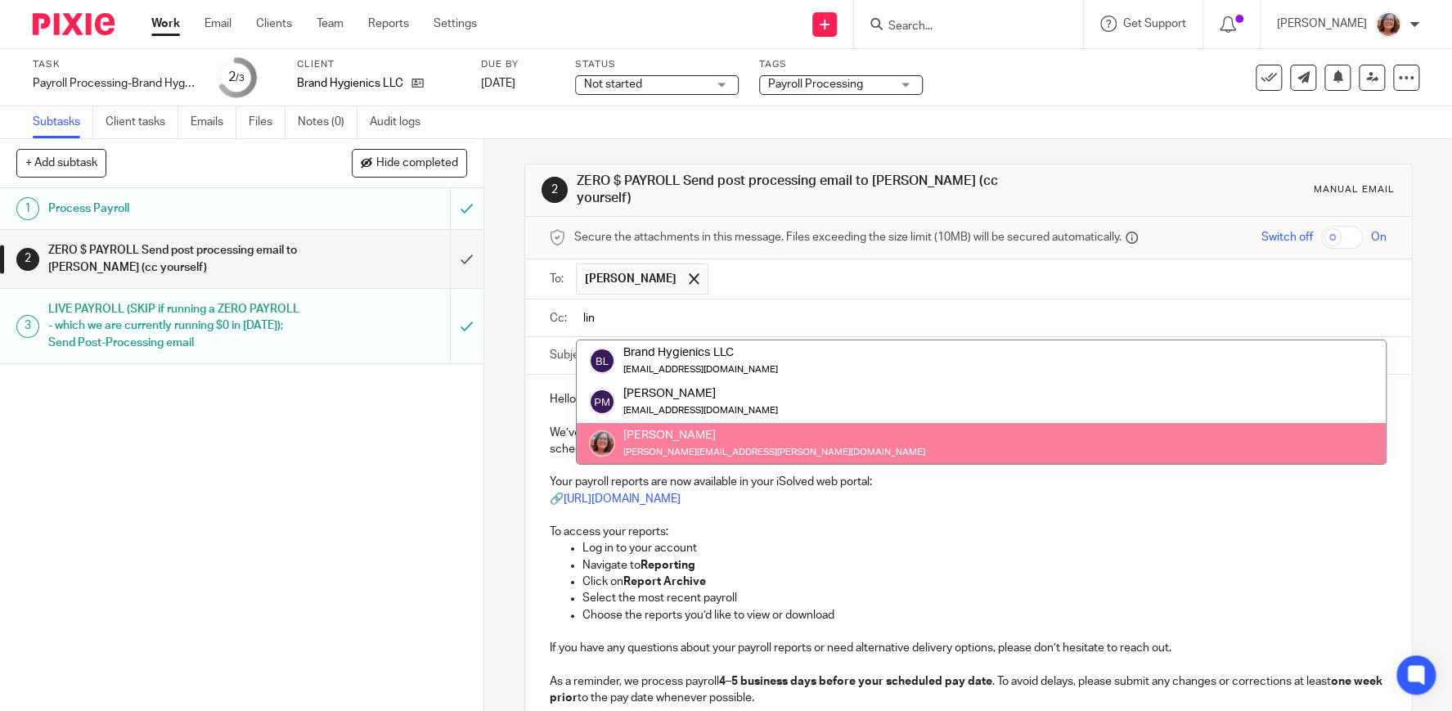
type input "lin"
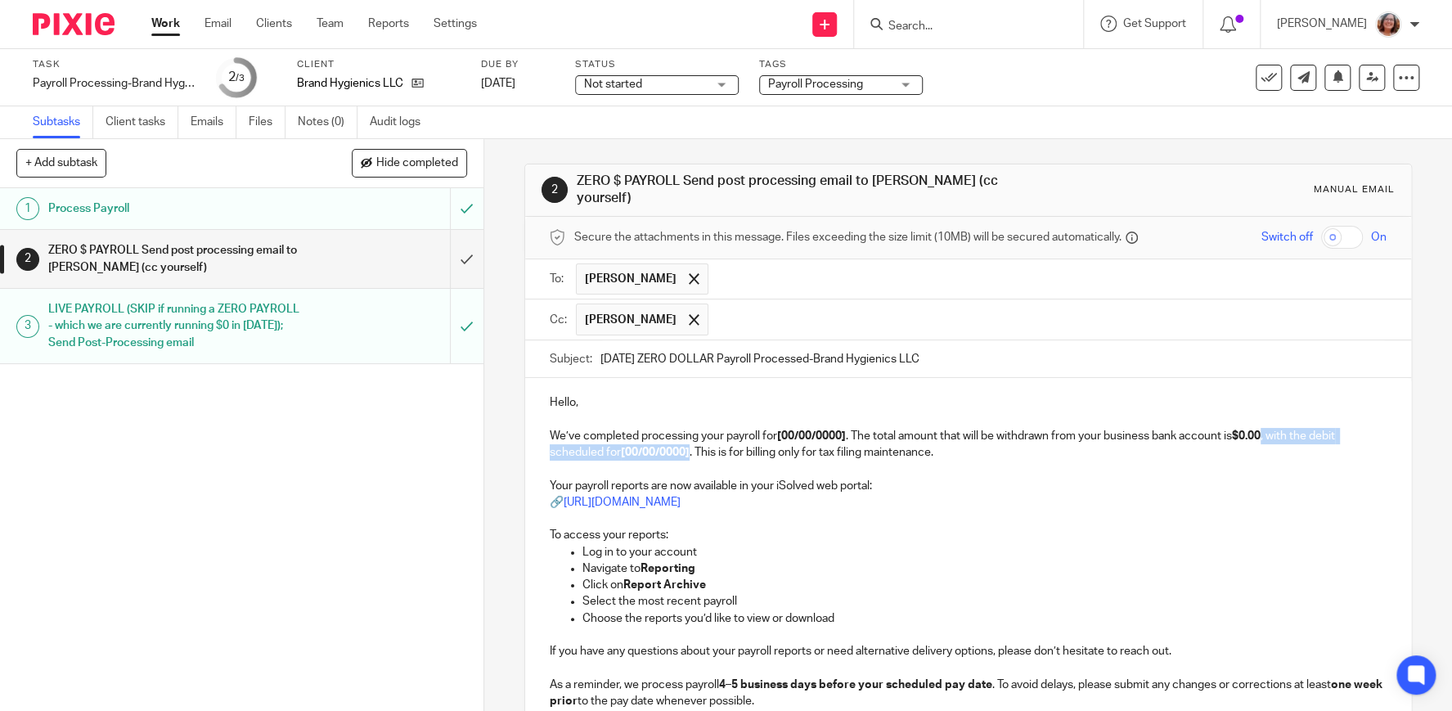
drag, startPoint x: 693, startPoint y: 441, endPoint x: 1274, endPoint y: 428, distance: 581.7
click at [1274, 428] on p "We’ve completed processing your payroll for [00/00/0000] . The total amount tha…" at bounding box center [968, 445] width 837 height 34
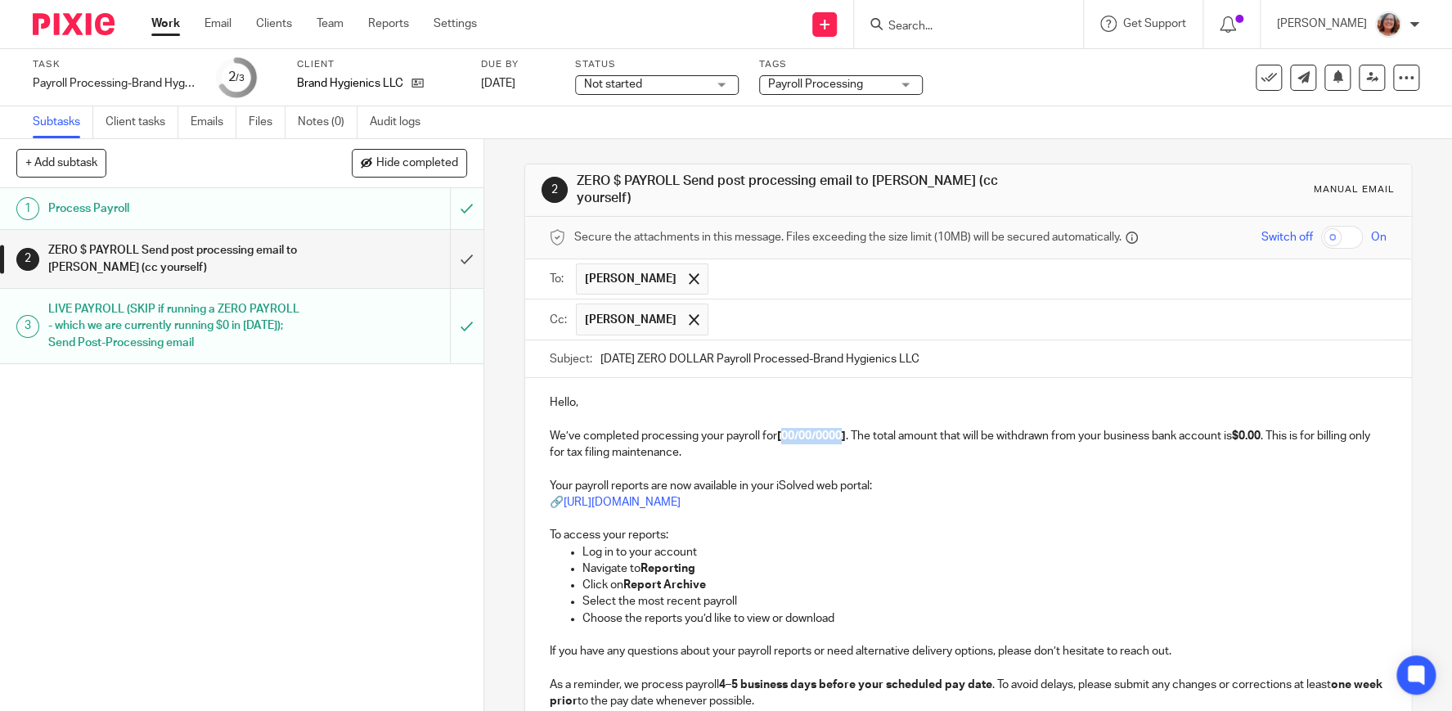
drag, startPoint x: 845, startPoint y: 423, endPoint x: 784, endPoint y: 428, distance: 61.5
click at [784, 430] on strong "[00/00/0000]" at bounding box center [811, 435] width 69 height 11
drag, startPoint x: 1252, startPoint y: 422, endPoint x: 1223, endPoint y: 427, distance: 29.0
click at [1223, 428] on p "We’ve completed processing your payroll for [8/29/25] . The total amount that w…" at bounding box center [968, 445] width 837 height 34
drag, startPoint x: 1258, startPoint y: 424, endPoint x: 1226, endPoint y: 426, distance: 32.0
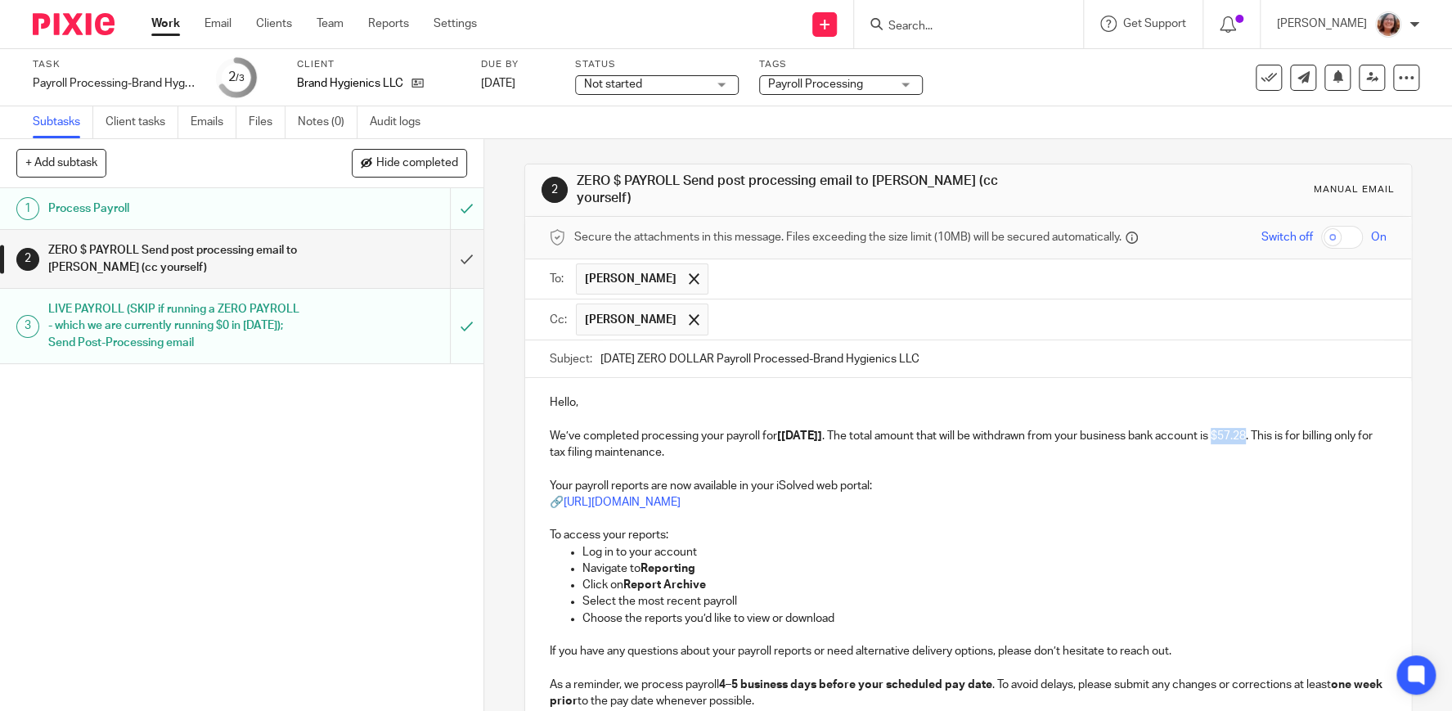
click at [1226, 428] on p "We’ve completed processing your payroll for [8/29/25] . The total amount that w…" at bounding box center [968, 445] width 837 height 34
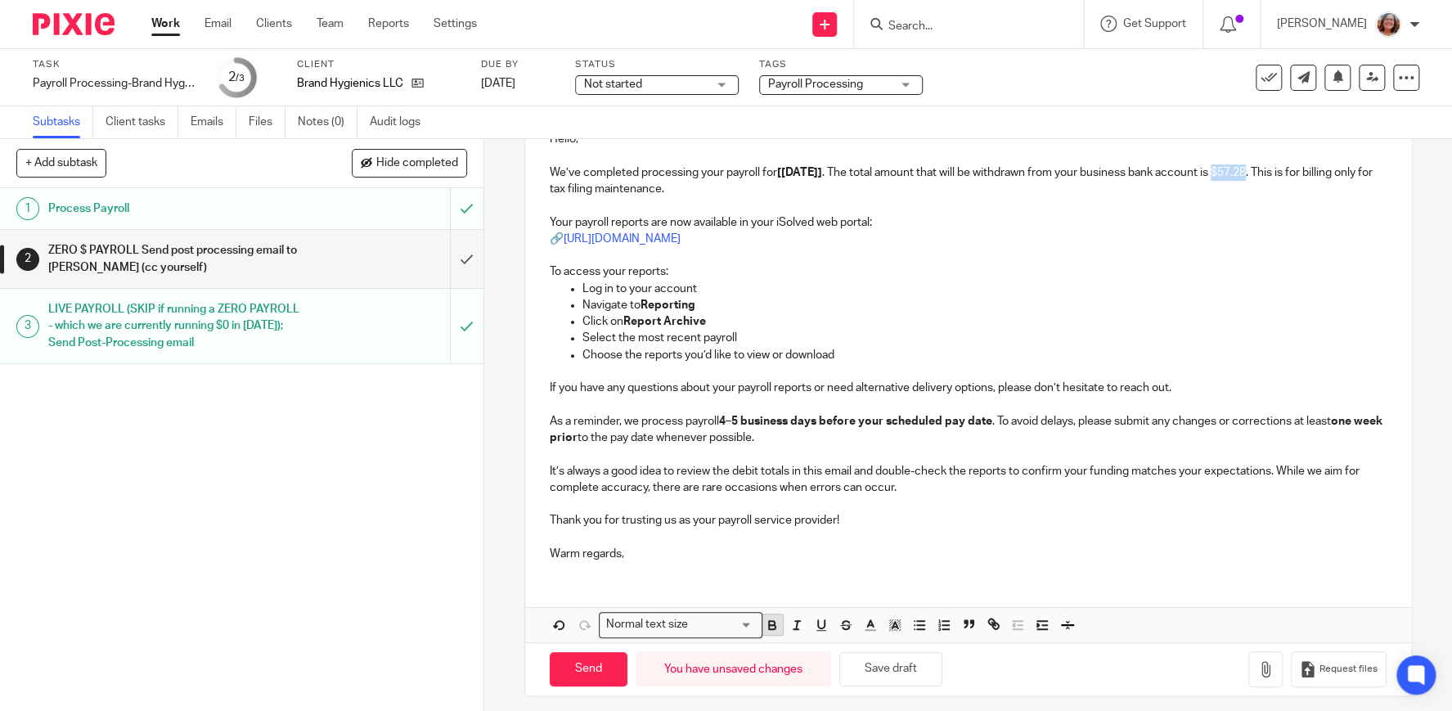
drag, startPoint x: 773, startPoint y: 614, endPoint x: 964, endPoint y: 449, distance: 252.2
click at [773, 618] on icon "button" at bounding box center [772, 625] width 15 height 15
click at [1230, 268] on p "To access your reports:" at bounding box center [968, 271] width 837 height 16
click at [593, 653] on input "Send" at bounding box center [589, 669] width 78 height 35
type input "Sent"
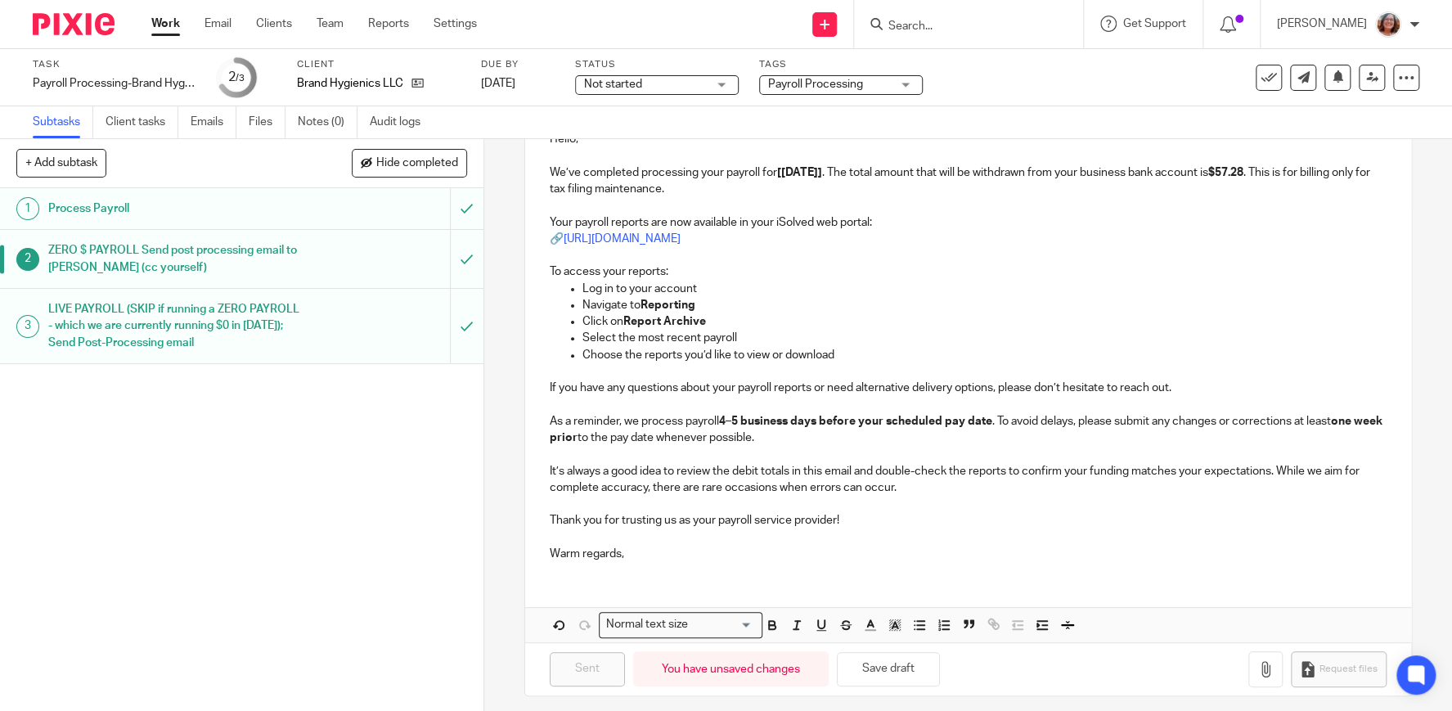
click at [166, 26] on link "Work" at bounding box center [165, 24] width 29 height 16
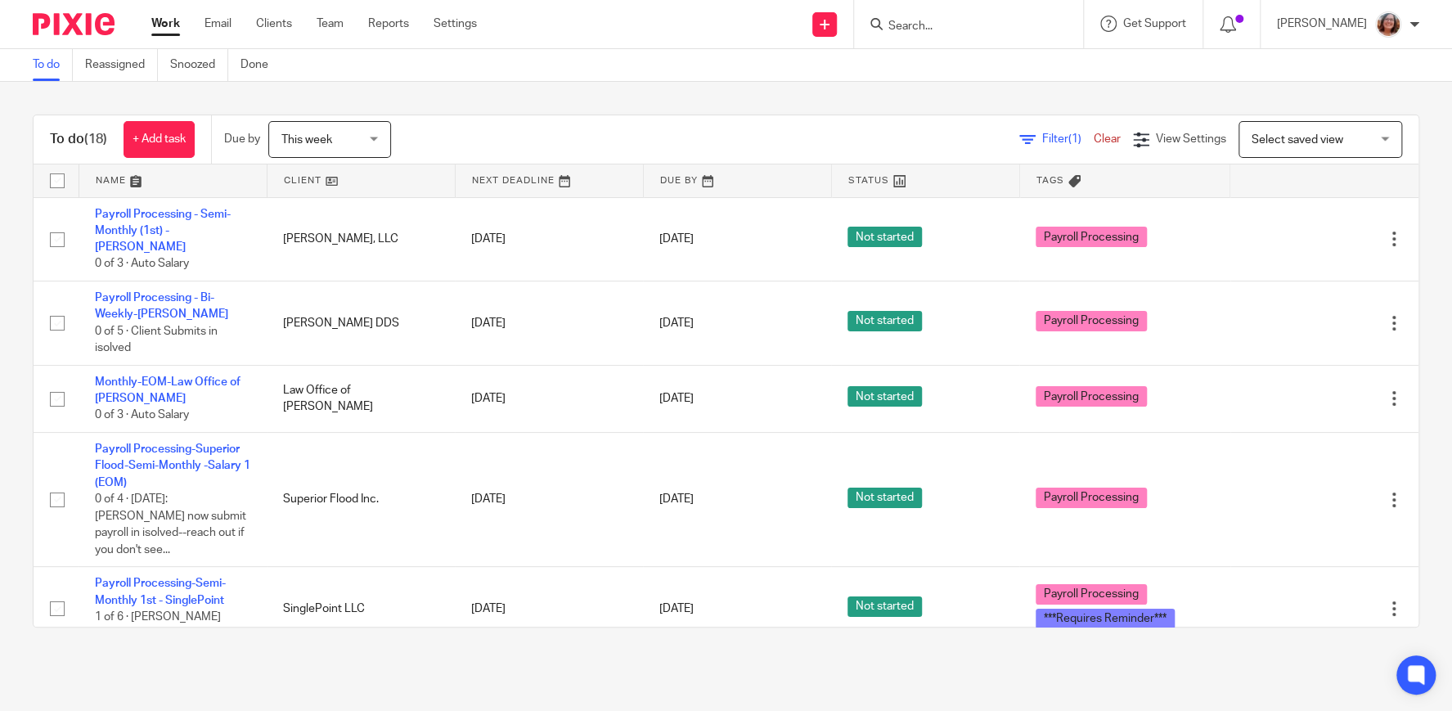
click at [307, 179] on link at bounding box center [360, 180] width 187 height 33
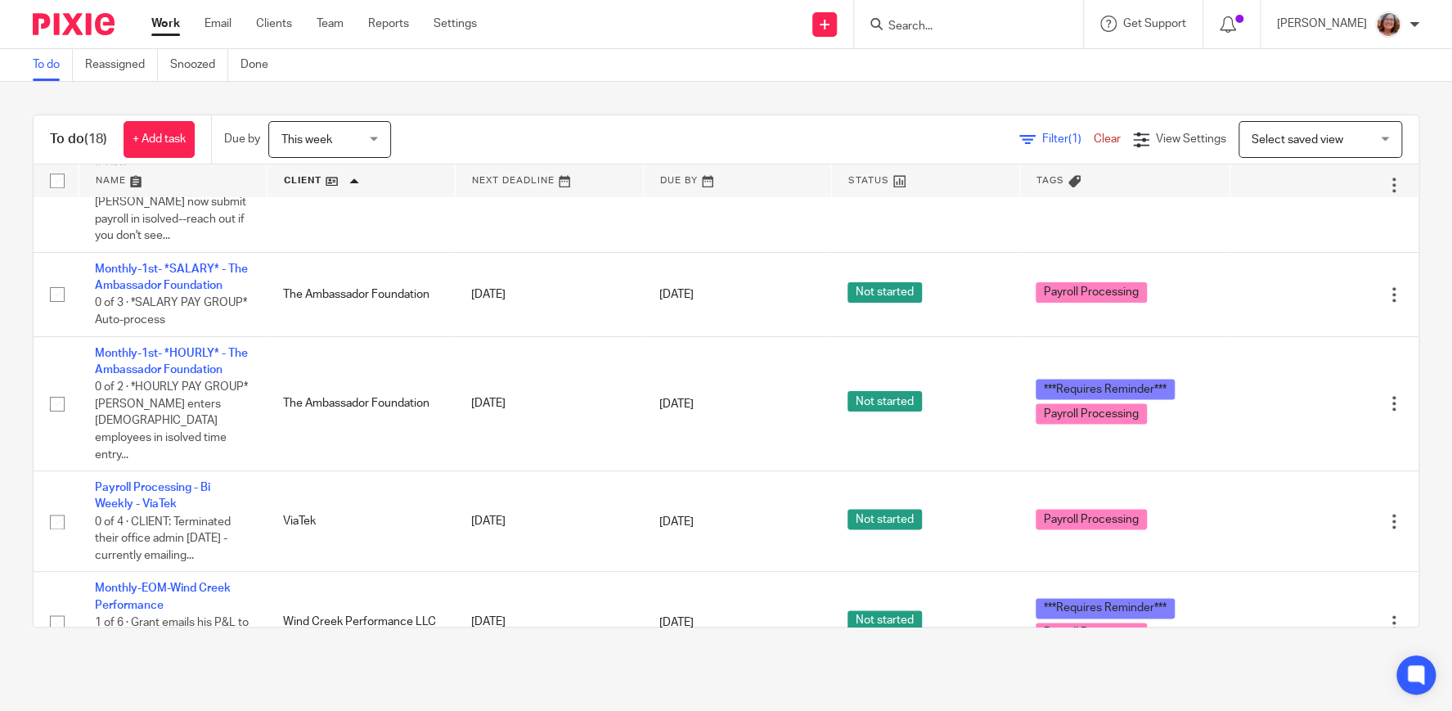
scroll to position [1250, 0]
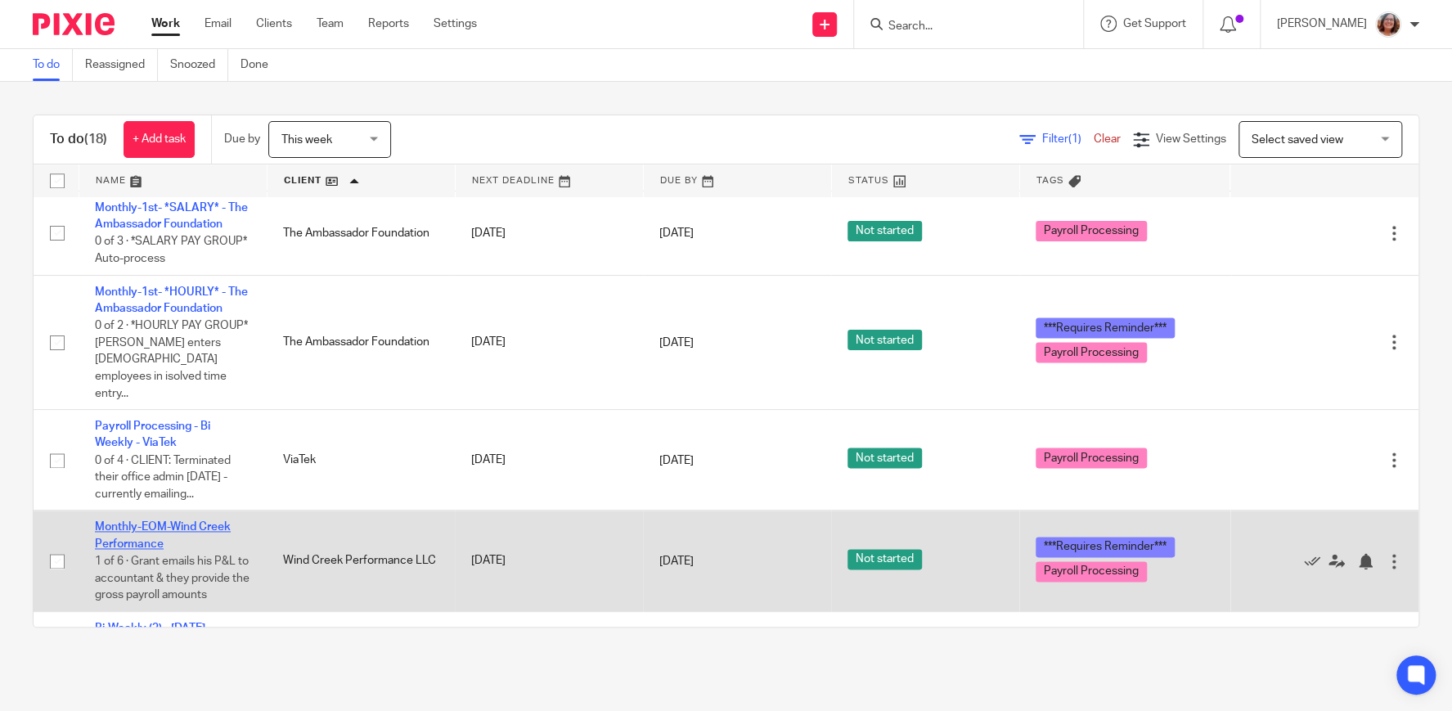
click at [142, 521] on link "Monthly-EOM-Wind Creek Performance" at bounding box center [163, 535] width 136 height 28
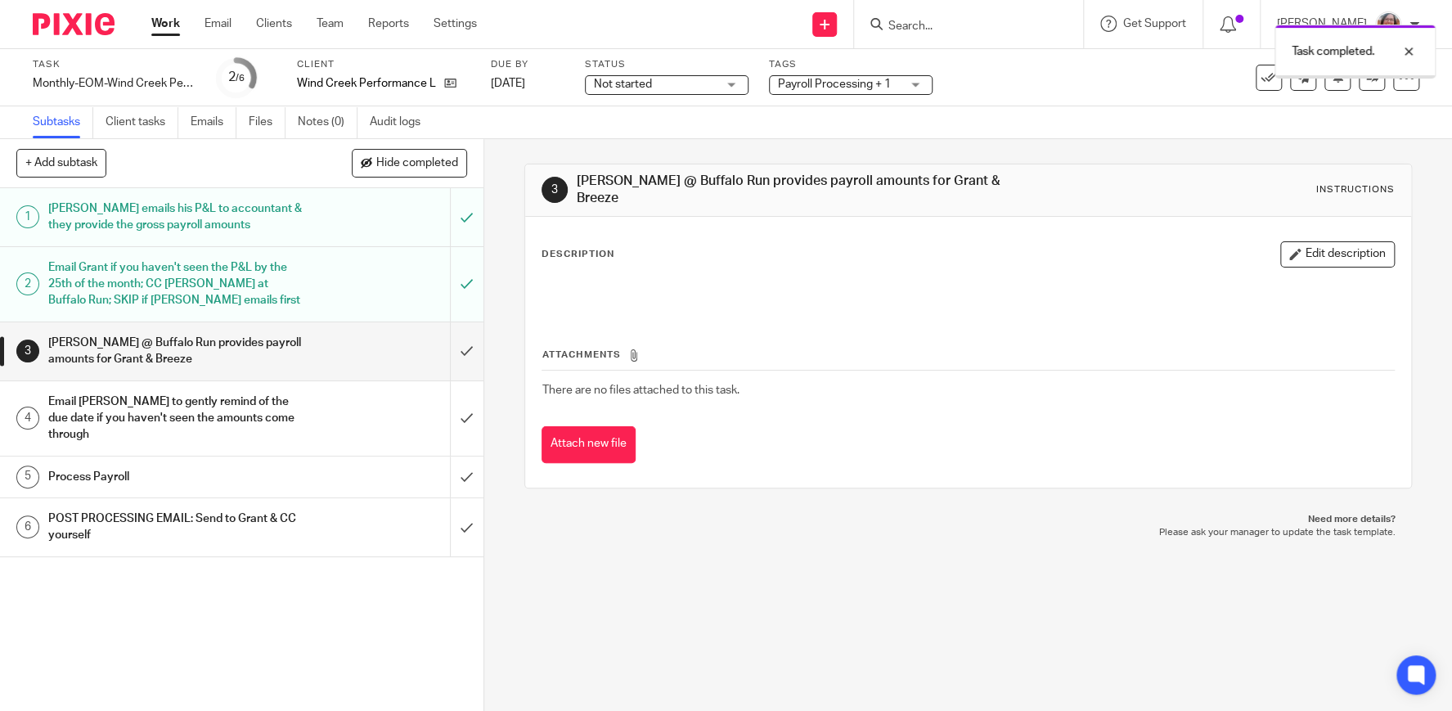
click at [155, 22] on link "Work" at bounding box center [165, 24] width 29 height 16
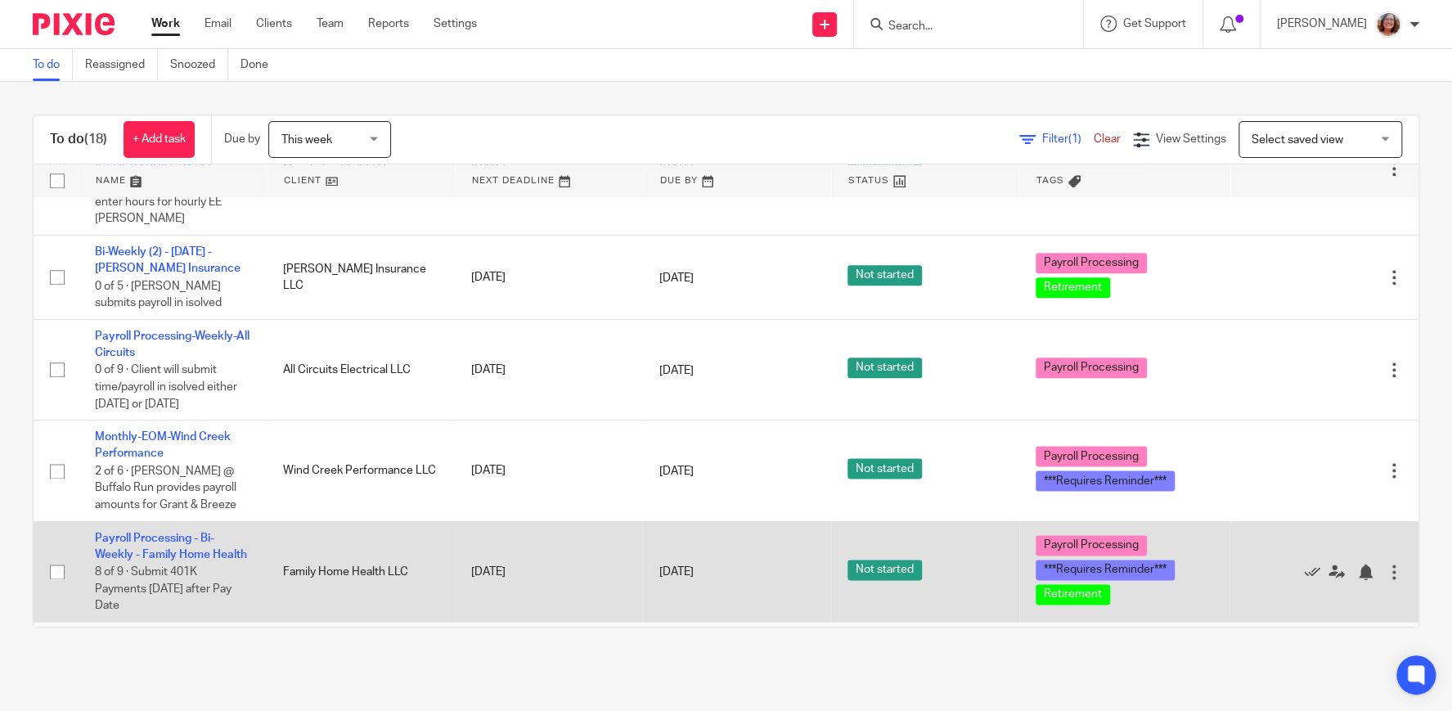
scroll to position [1250, 0]
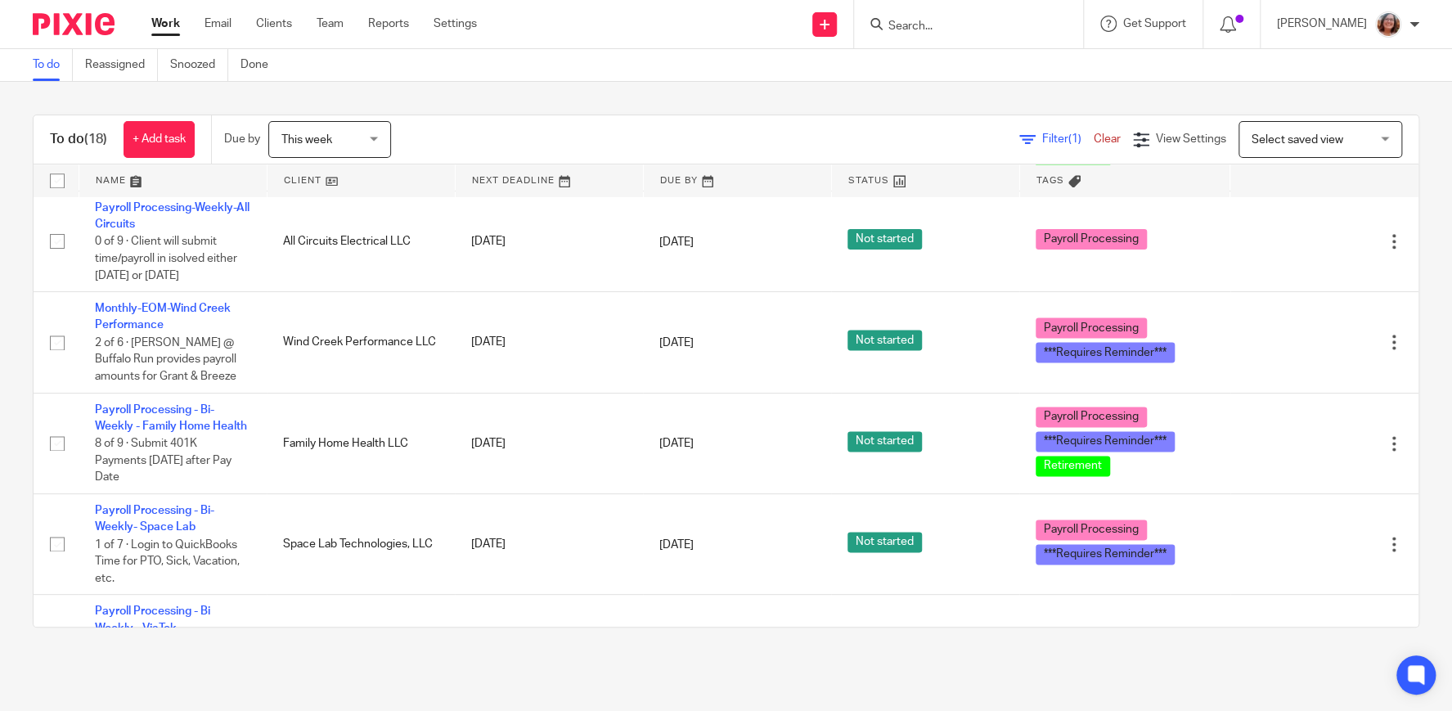
click at [327, 182] on link at bounding box center [360, 180] width 187 height 33
